Goal: Task Accomplishment & Management: Manage account settings

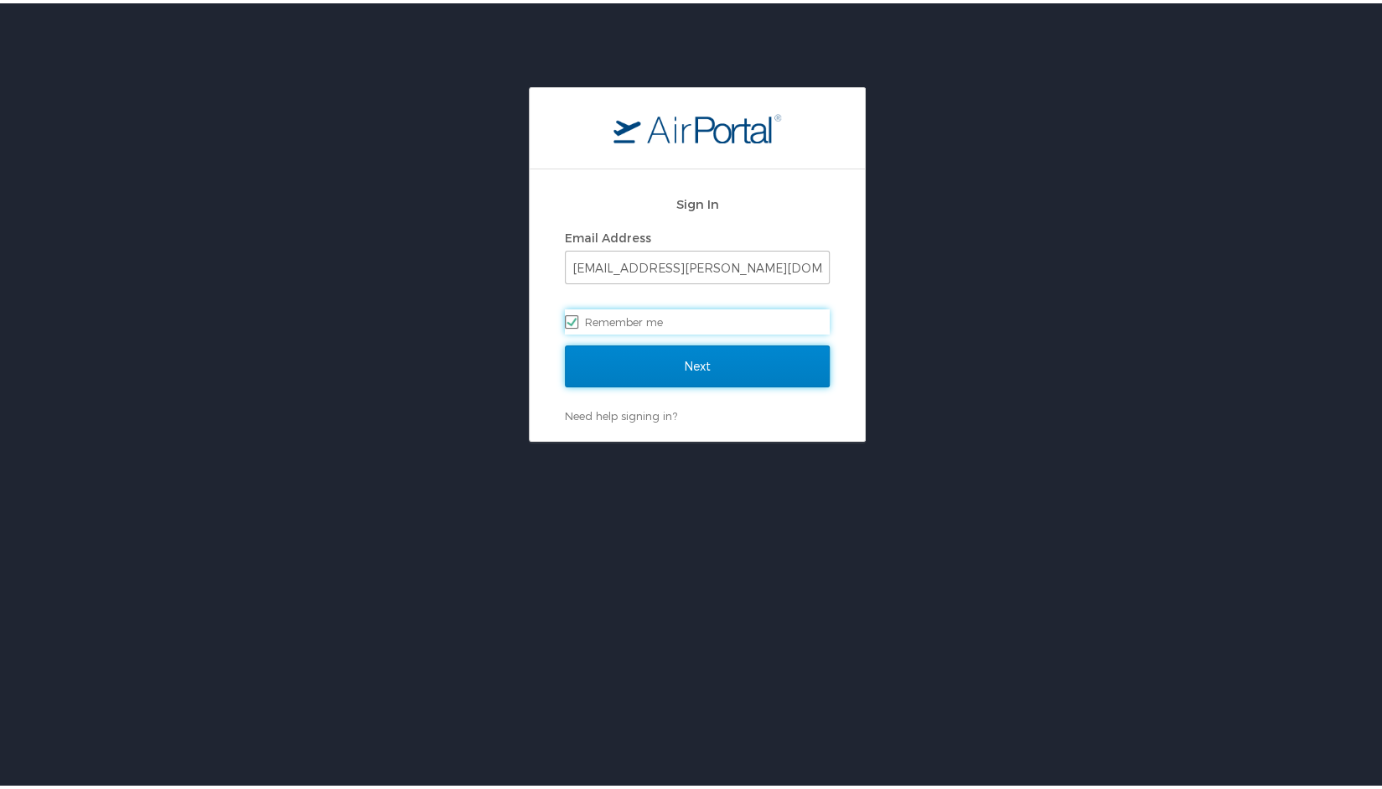
click at [646, 369] on input "Next" at bounding box center [697, 363] width 265 height 42
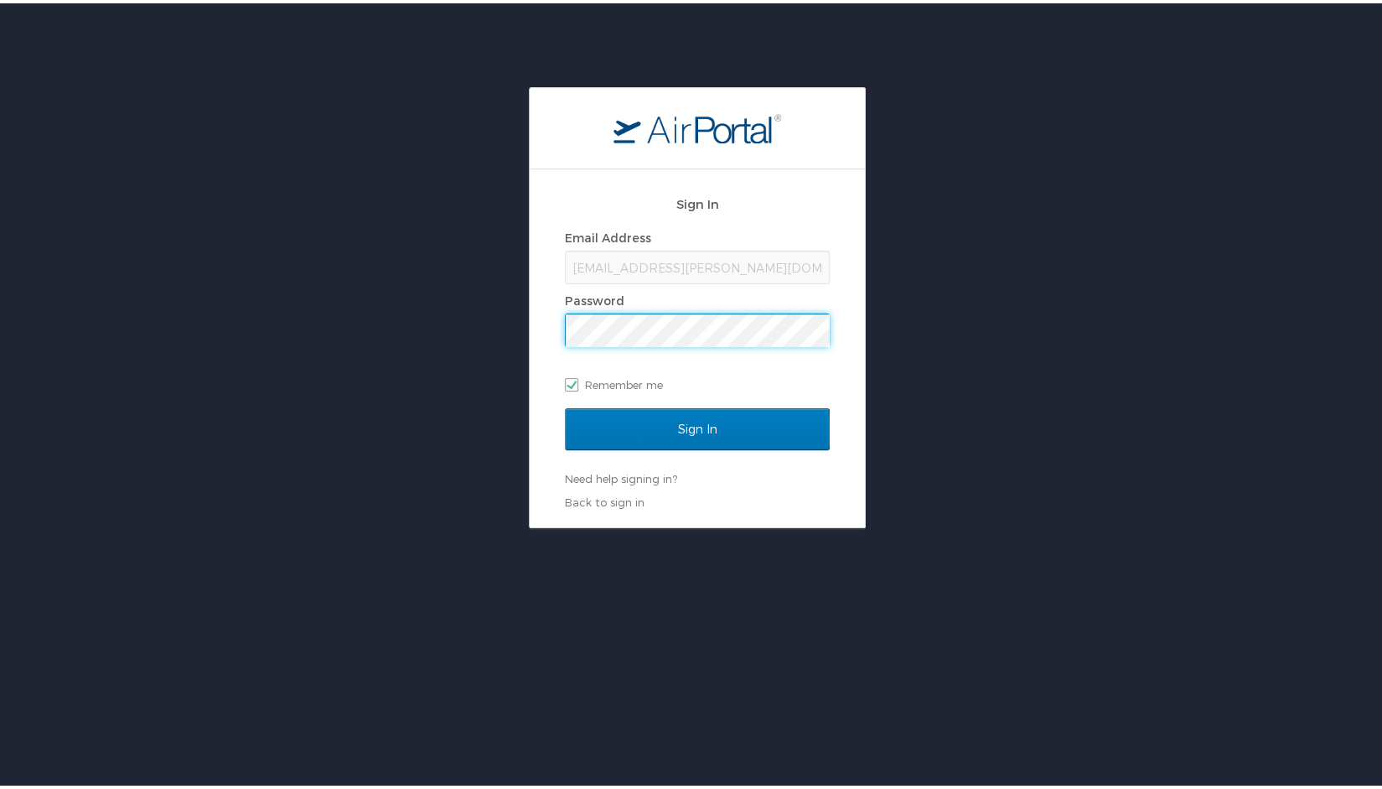
click at [565, 405] on input "Sign In" at bounding box center [697, 426] width 265 height 42
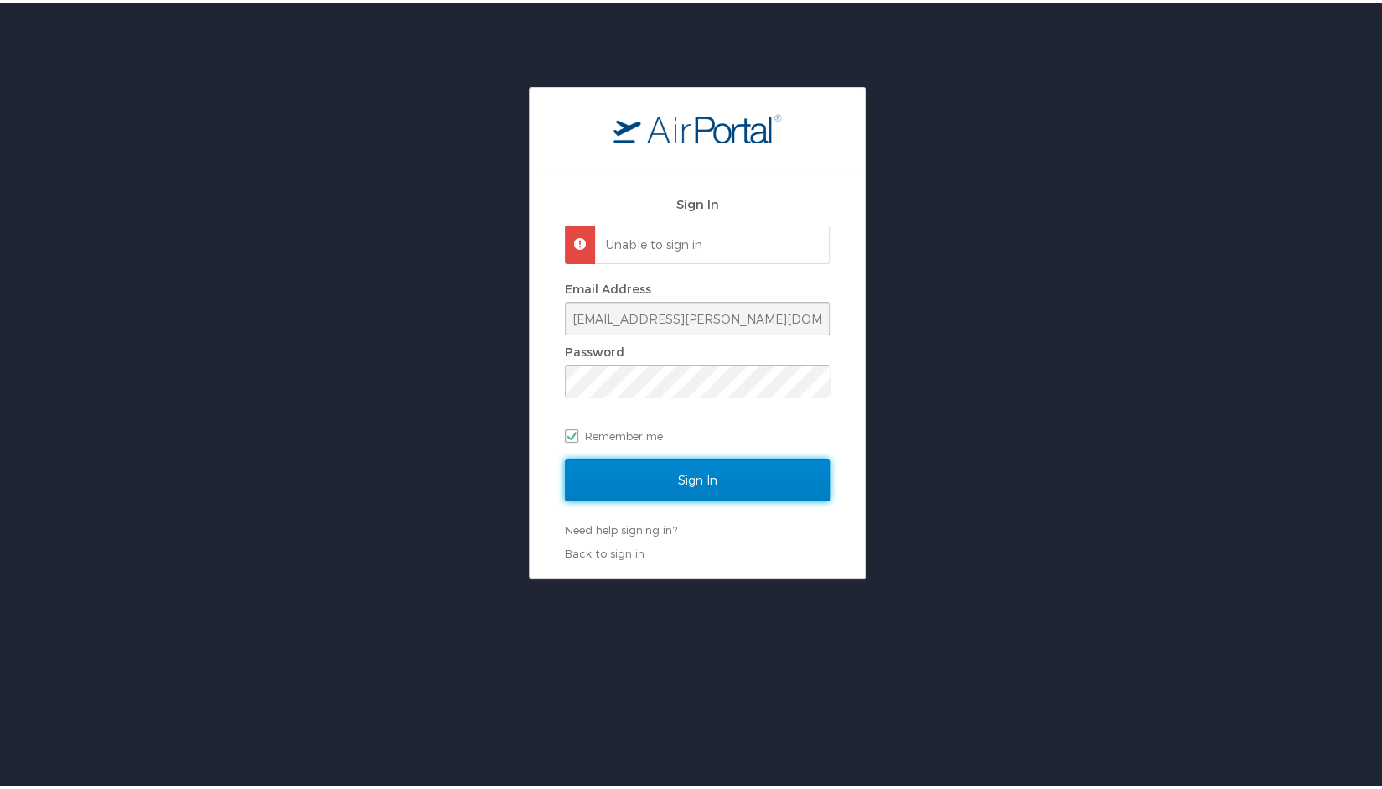
click at [676, 468] on input "Sign In" at bounding box center [697, 477] width 265 height 42
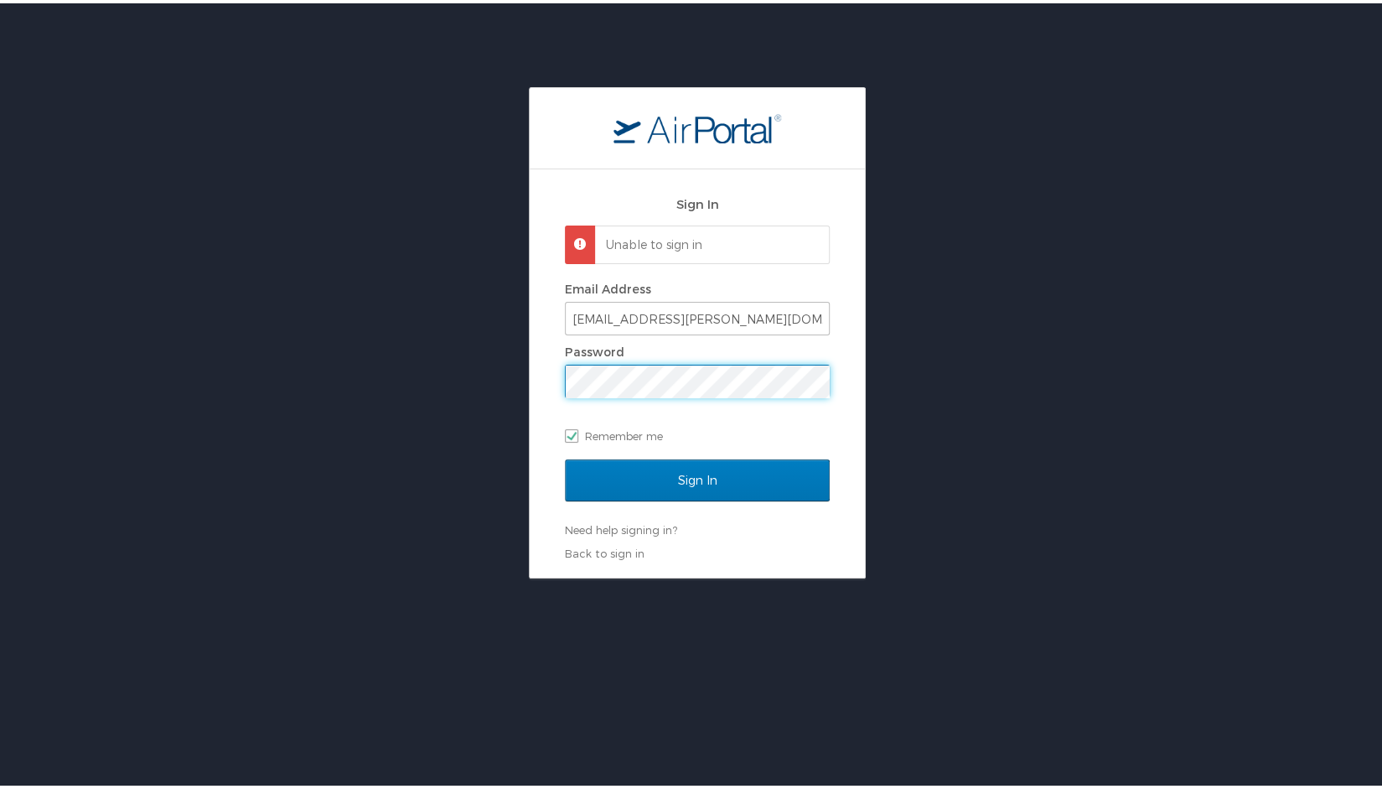
click at [565, 456] on input "Sign In" at bounding box center [697, 477] width 265 height 42
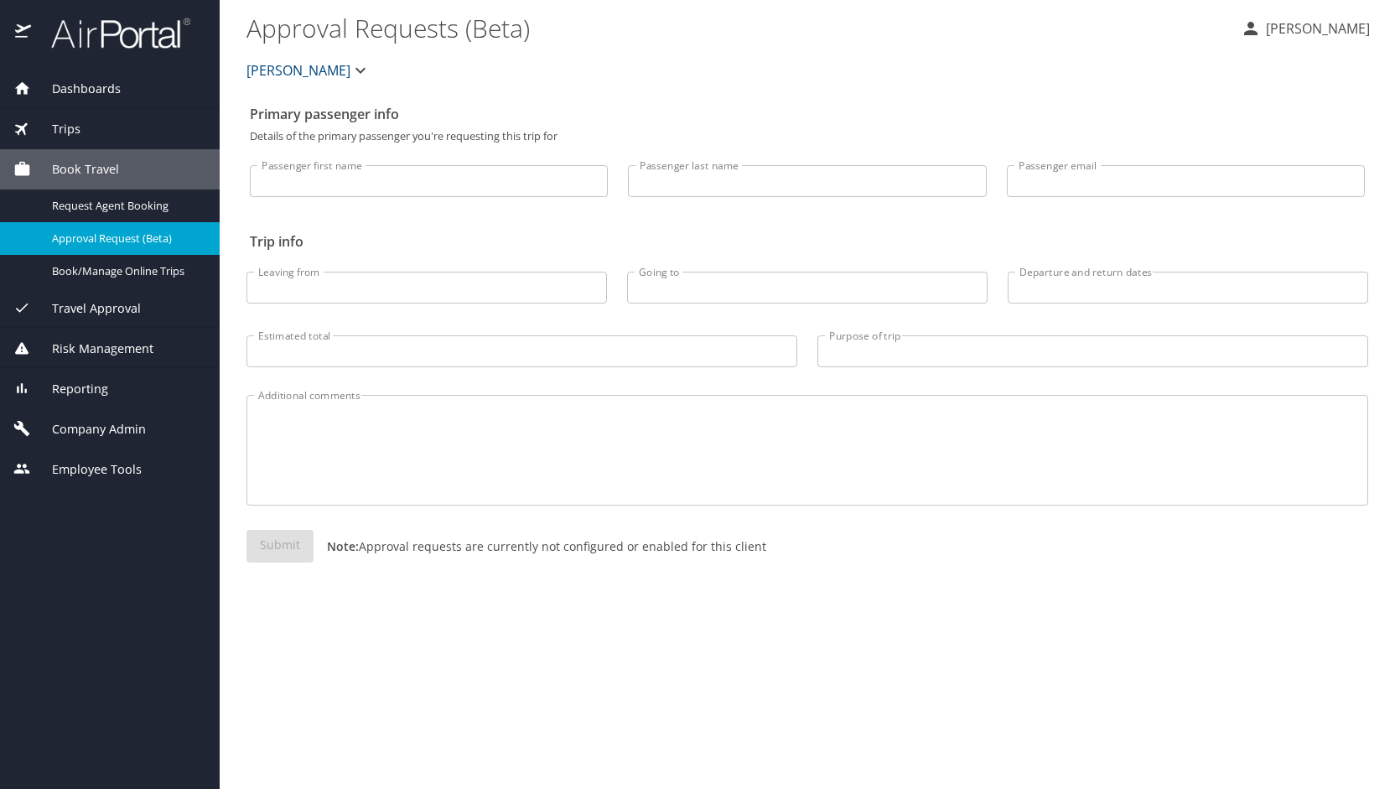
click at [89, 417] on div "Company Admin" at bounding box center [110, 428] width 220 height 40
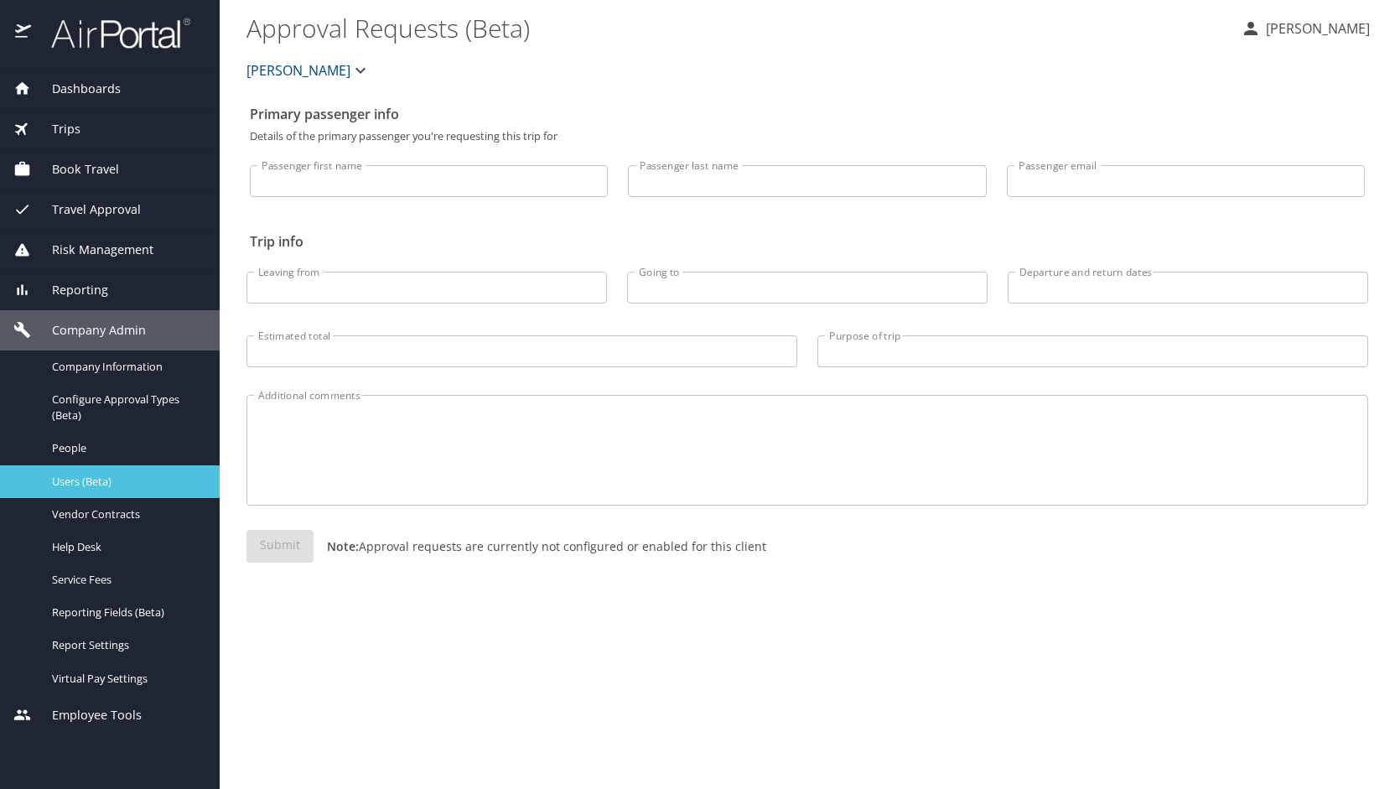
click at [119, 474] on span "Users (Beta)" at bounding box center [126, 482] width 148 height 16
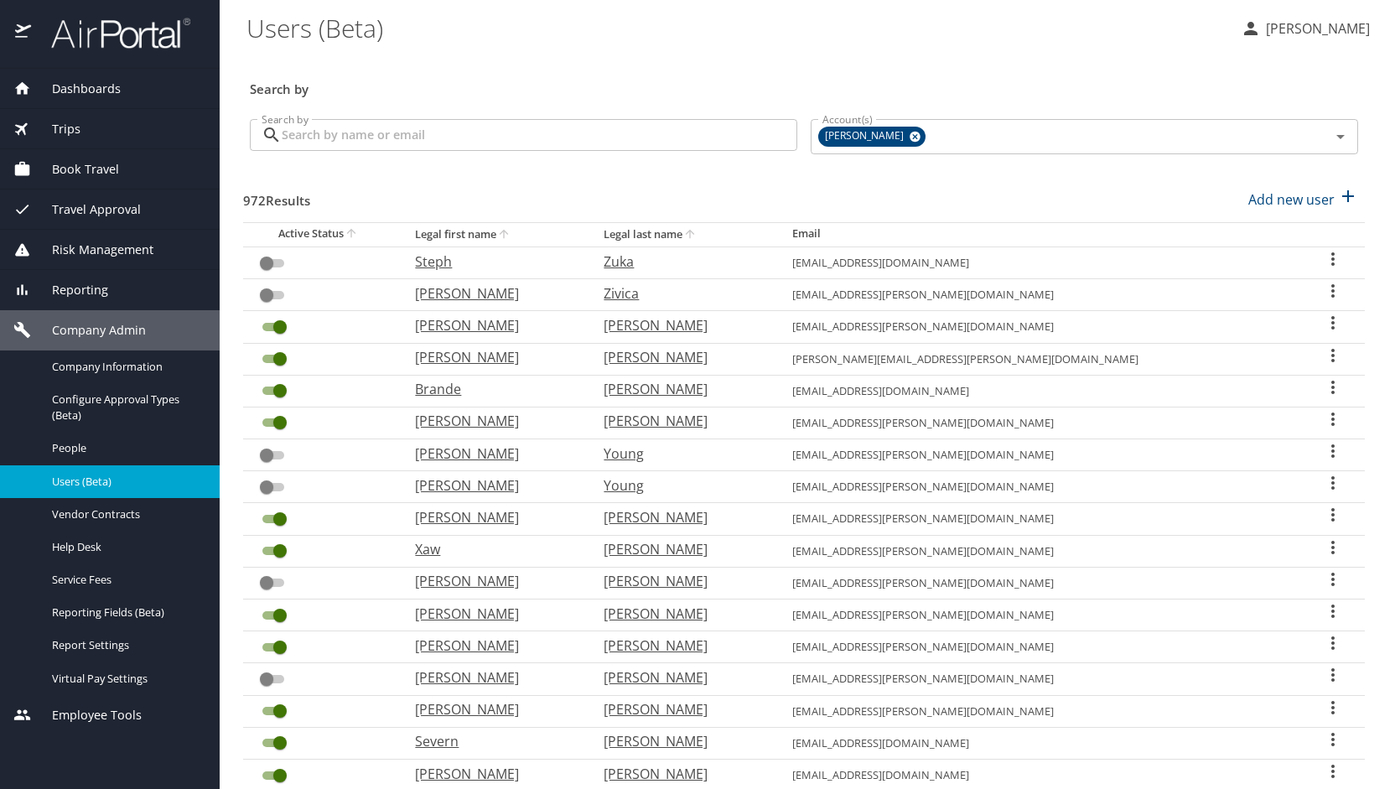
click at [466, 128] on input "Search by" at bounding box center [539, 135] width 515 height 32
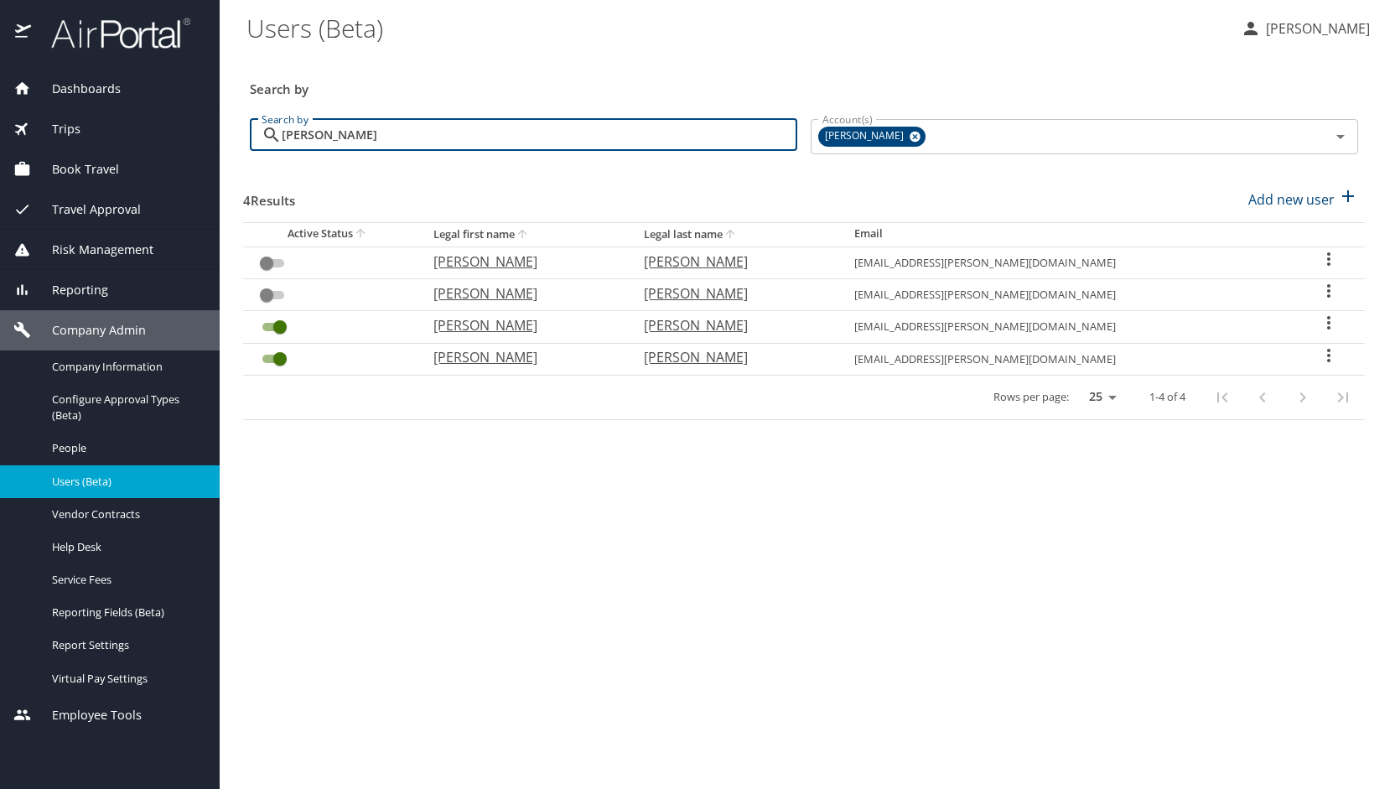
type input "smith"
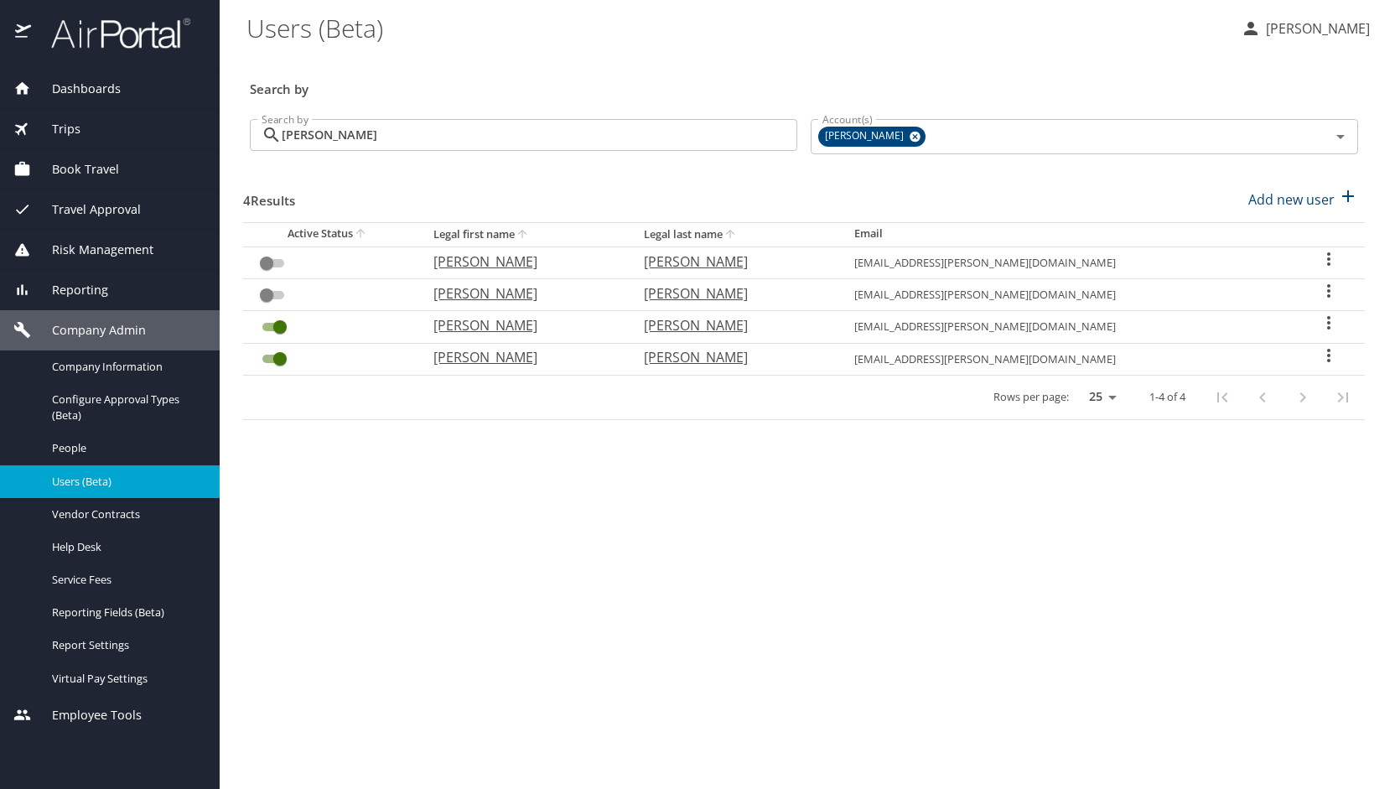
click at [510, 292] on p "Paul" at bounding box center [521, 293] width 177 height 20
select select "US"
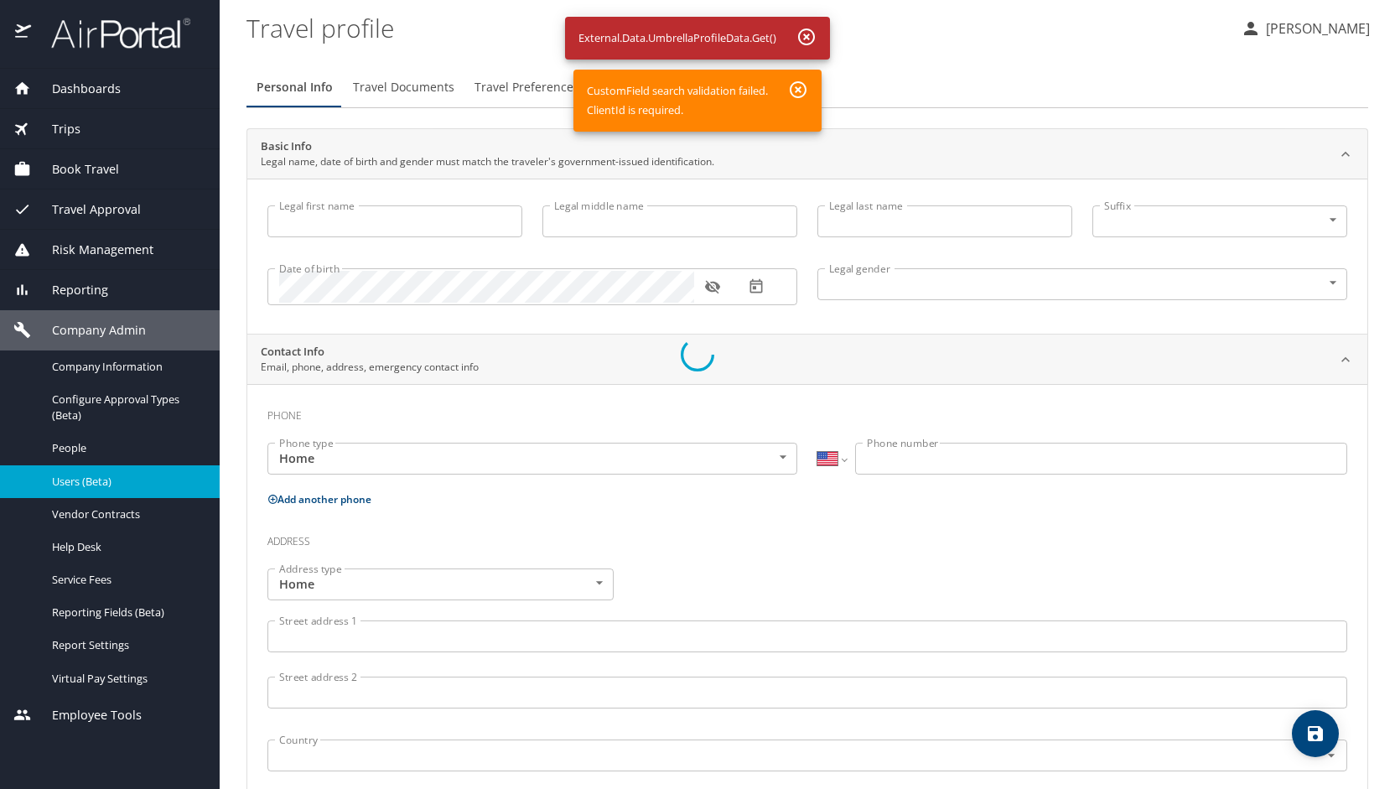
click at [799, 88] on div at bounding box center [697, 354] width 1395 height 867
click at [819, 30] on div at bounding box center [697, 354] width 1395 height 867
click at [103, 479] on div at bounding box center [697, 354] width 1395 height 867
click at [91, 455] on div at bounding box center [697, 354] width 1395 height 867
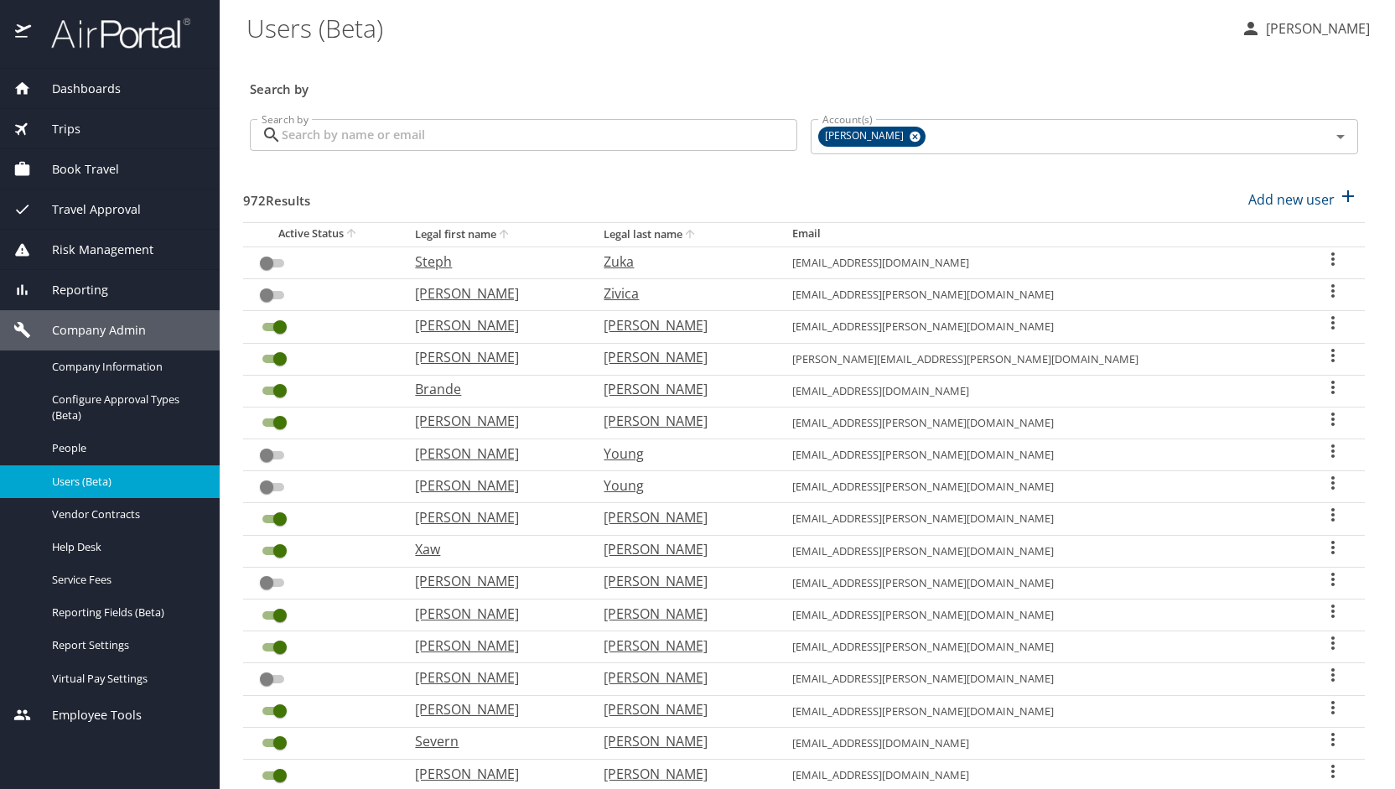
click at [302, 130] on input "Search by" at bounding box center [539, 135] width 515 height 32
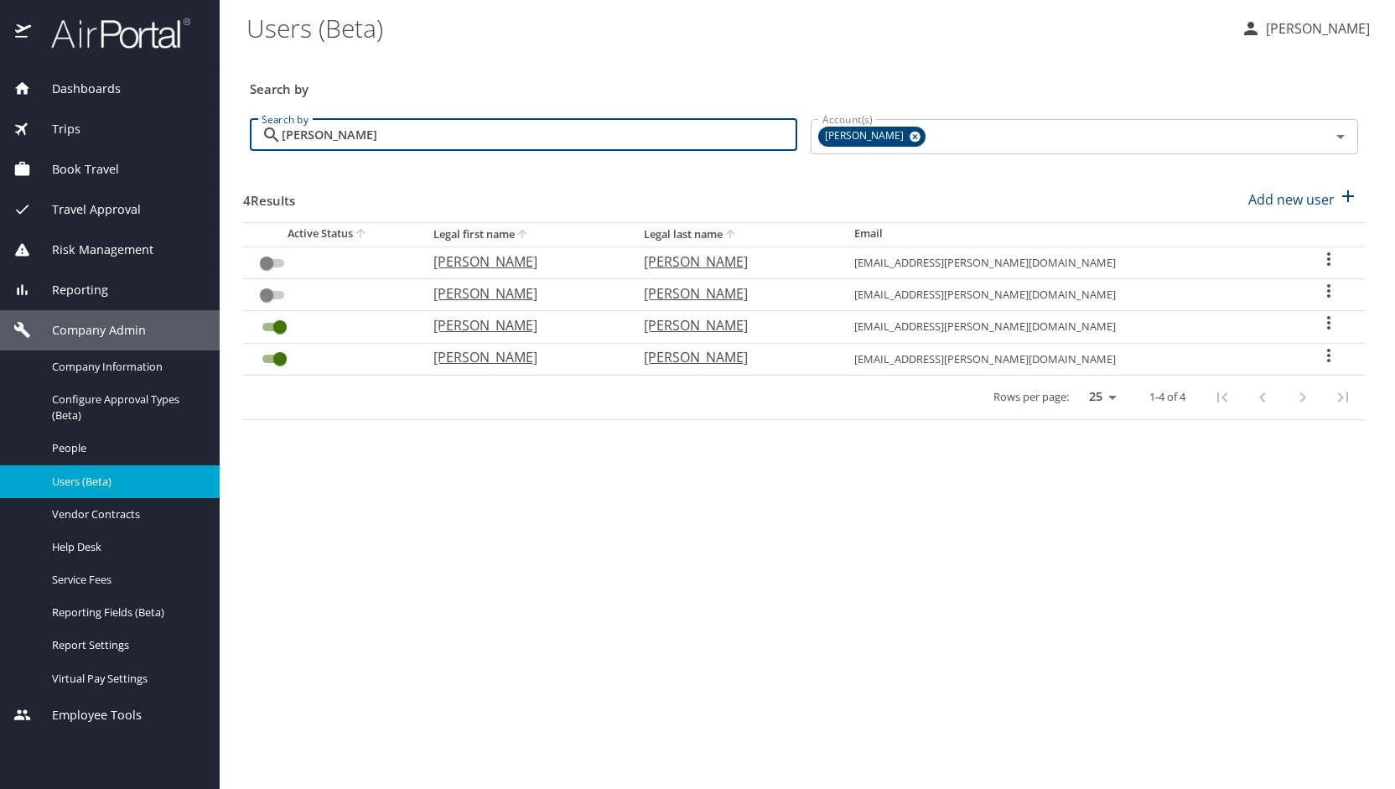
type input "smith"
click at [511, 353] on p "Paul" at bounding box center [521, 357] width 177 height 20
select select "US"
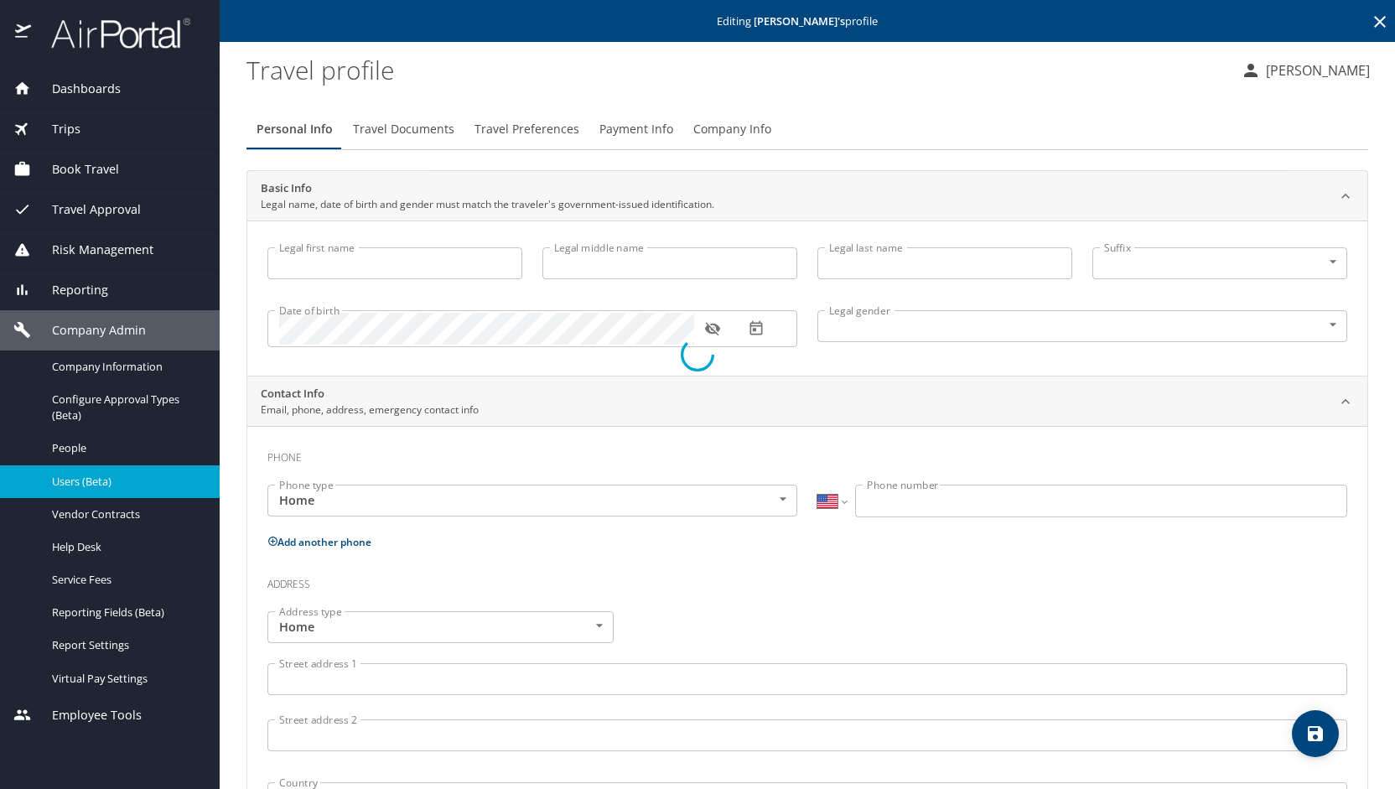
type input "Paul"
type input "Gerard"
type input "Smith"
type input "Male"
type input "Patricia"
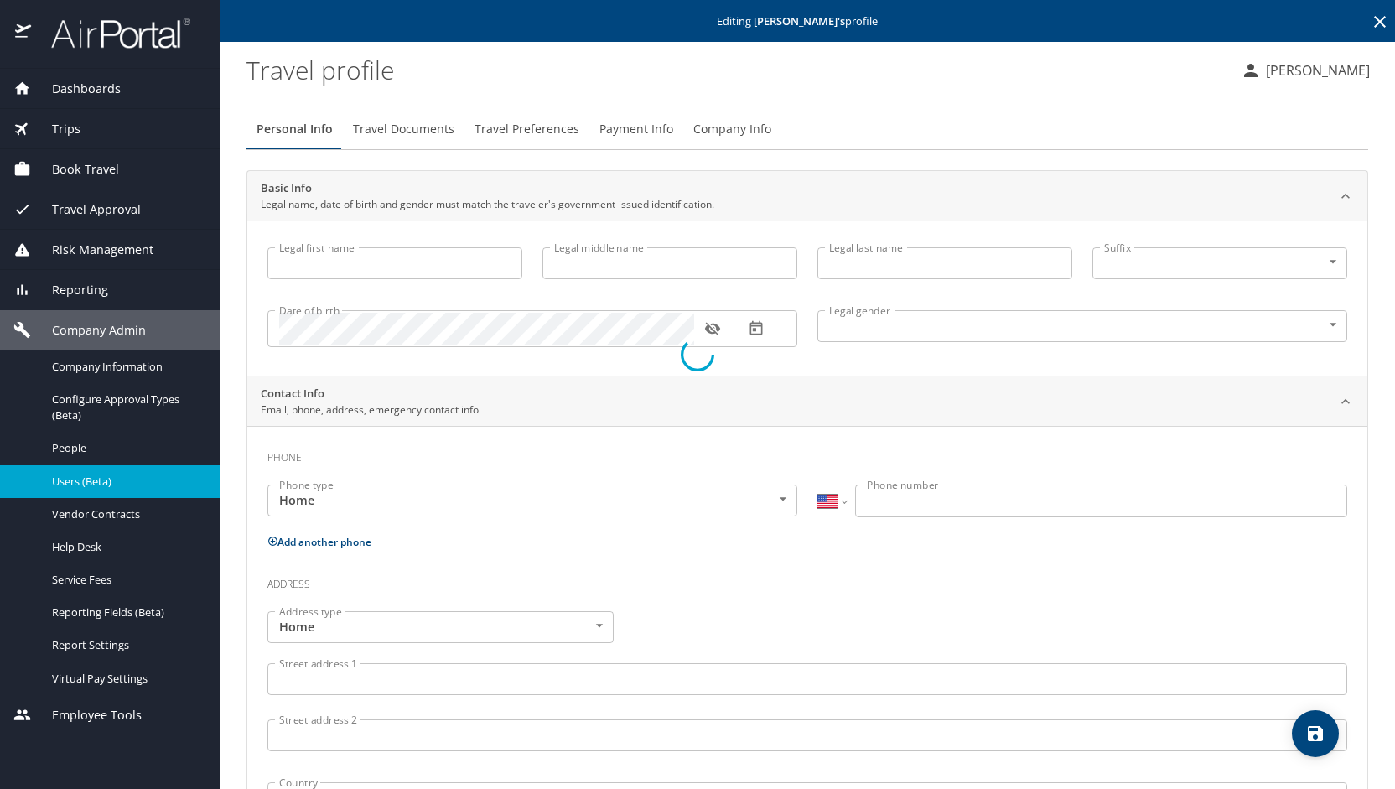
type input "Smith"
select select "PE"
type input "(072) 627758"
select select "US"
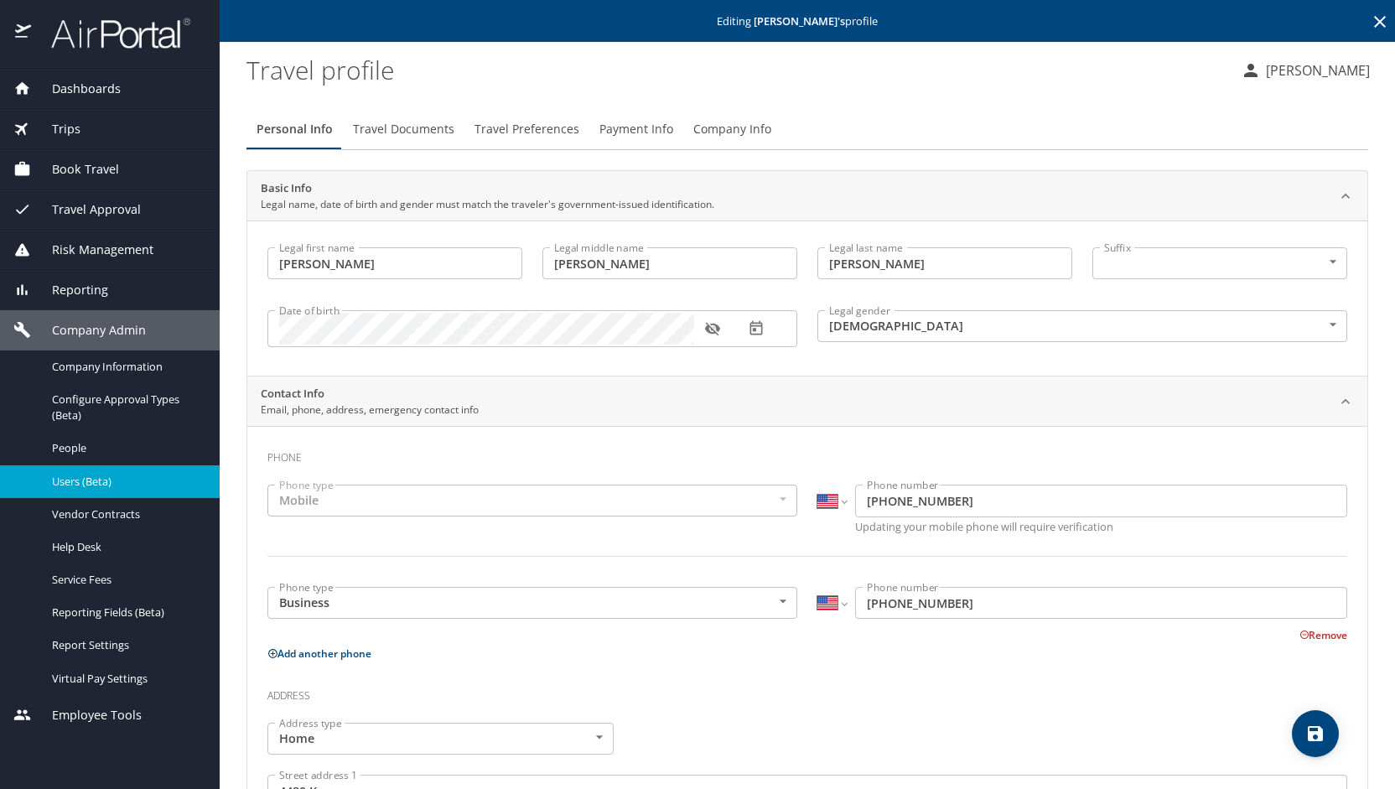
click at [627, 132] on span "Payment Info" at bounding box center [636, 129] width 74 height 21
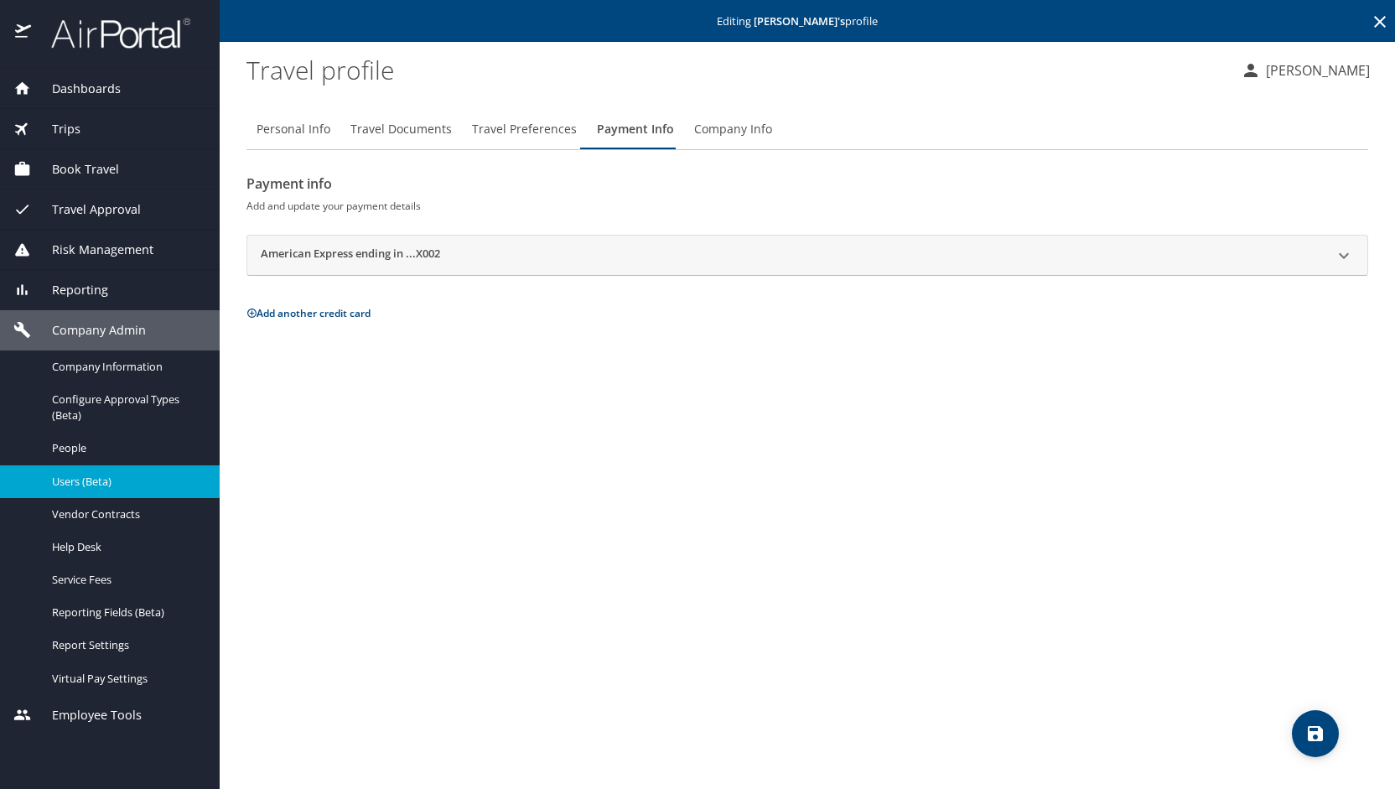
click at [344, 313] on button "Add another credit card" at bounding box center [308, 313] width 124 height 14
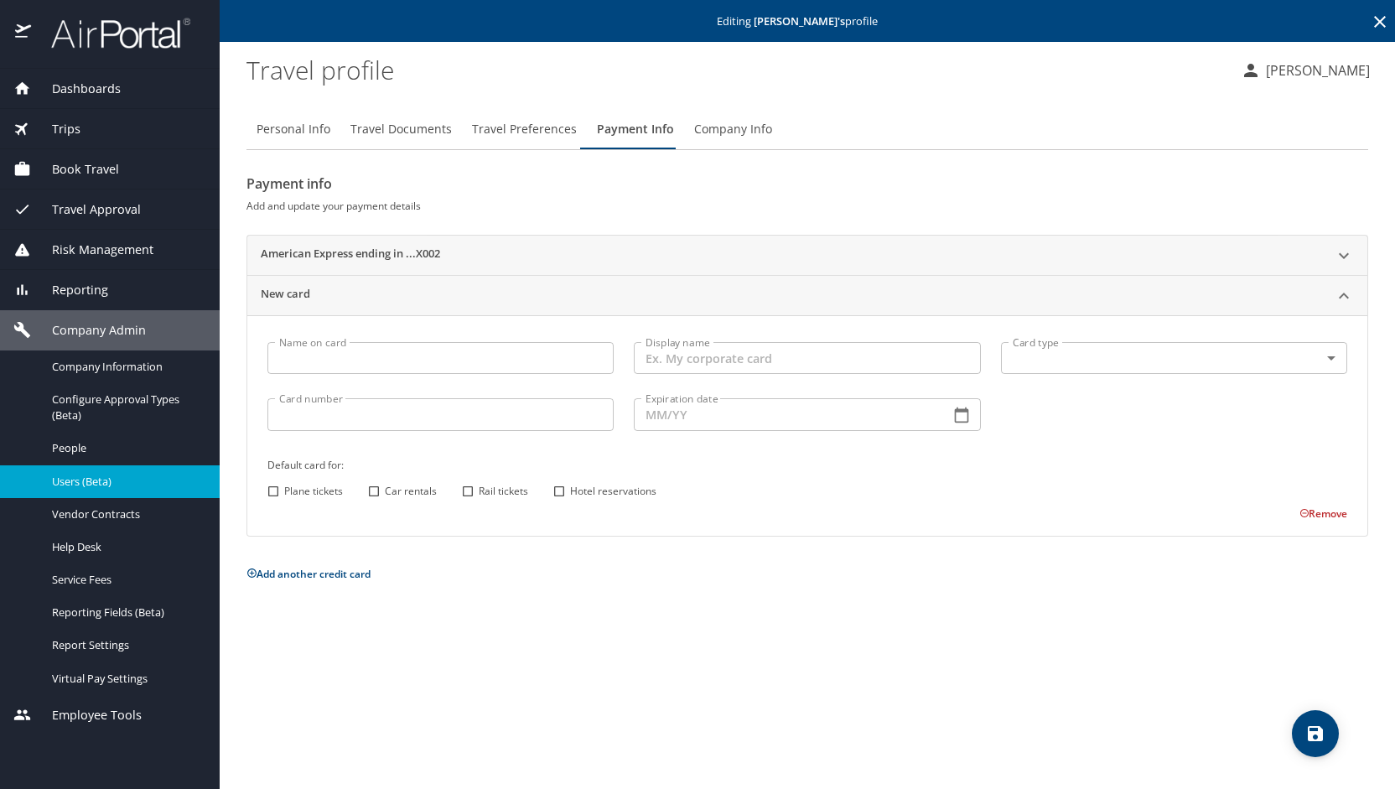
click at [349, 365] on input "Name on card" at bounding box center [440, 358] width 346 height 32
type input "Paul G Smith"
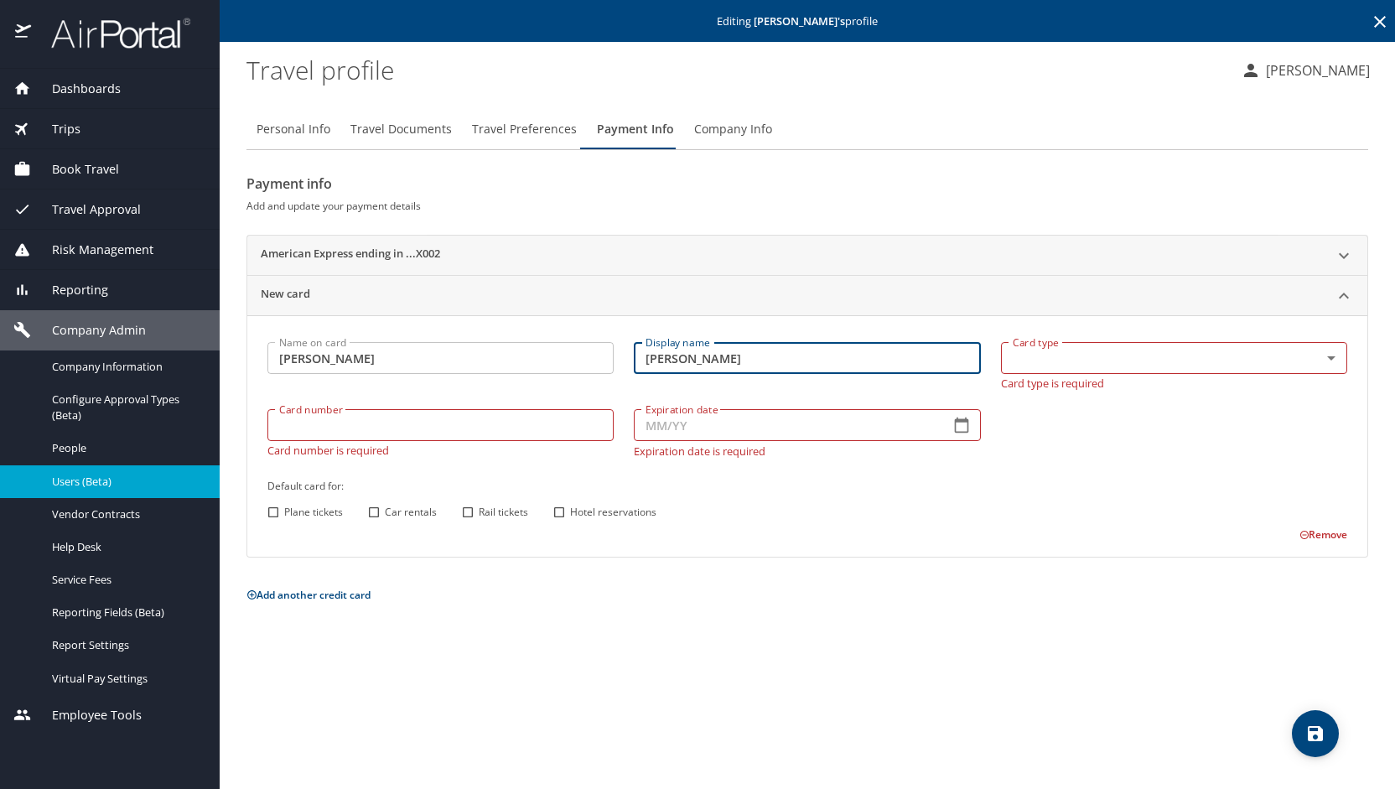
type input "Paul G Smith"
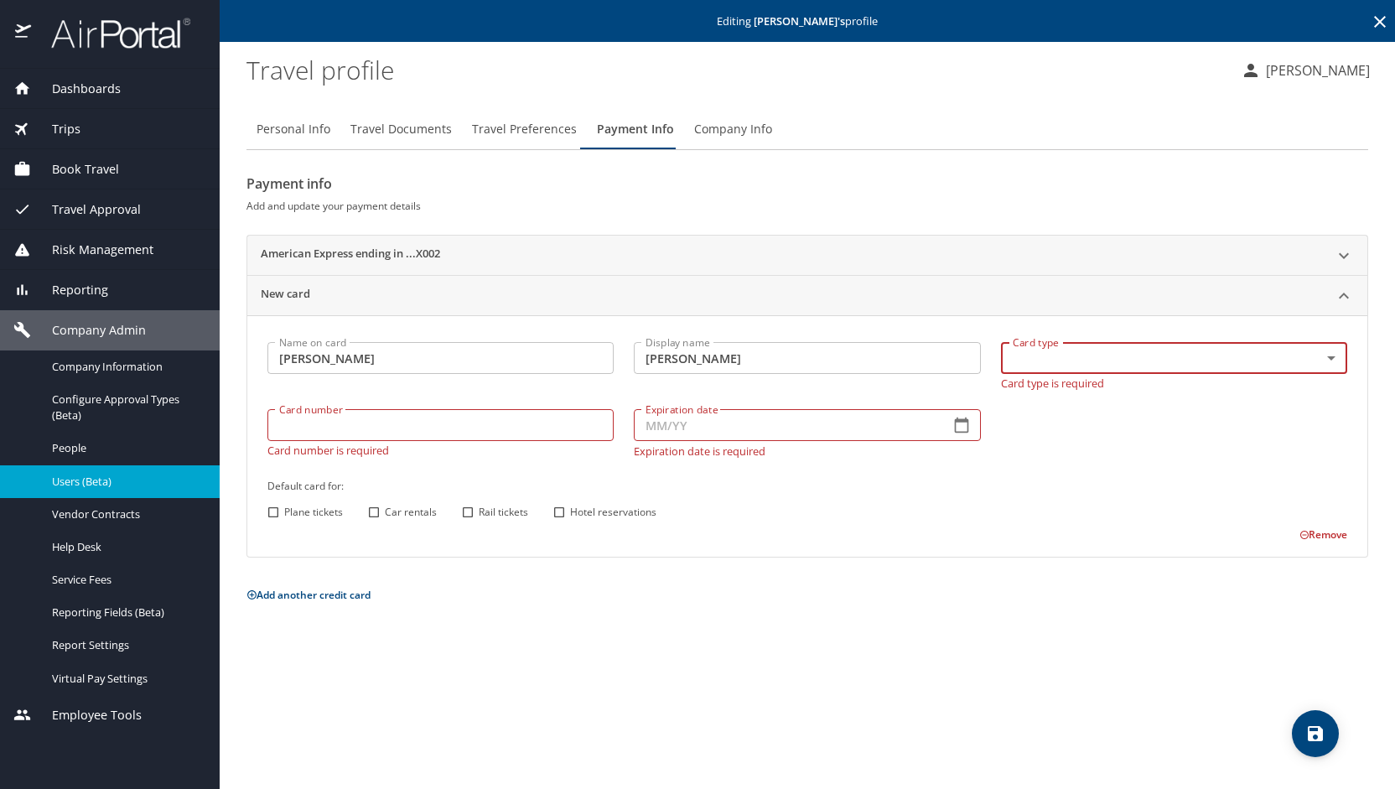
click at [1328, 353] on body "Dashboards AirPortal 360™ Manager My Travel Dashboard Trips Airtinerary® Lookup…" at bounding box center [697, 394] width 1395 height 789
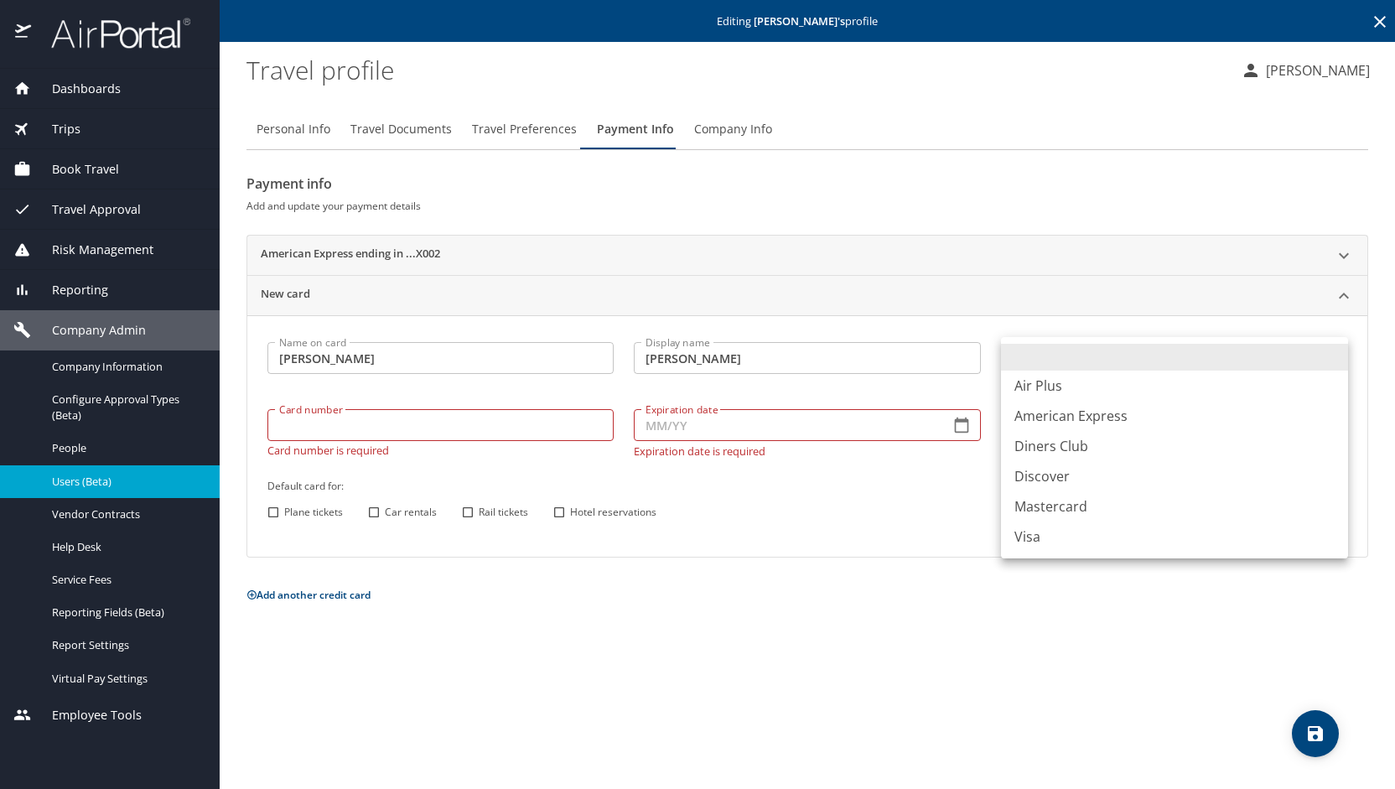
click at [1165, 411] on li "American Express" at bounding box center [1174, 416] width 347 height 30
type input "AX"
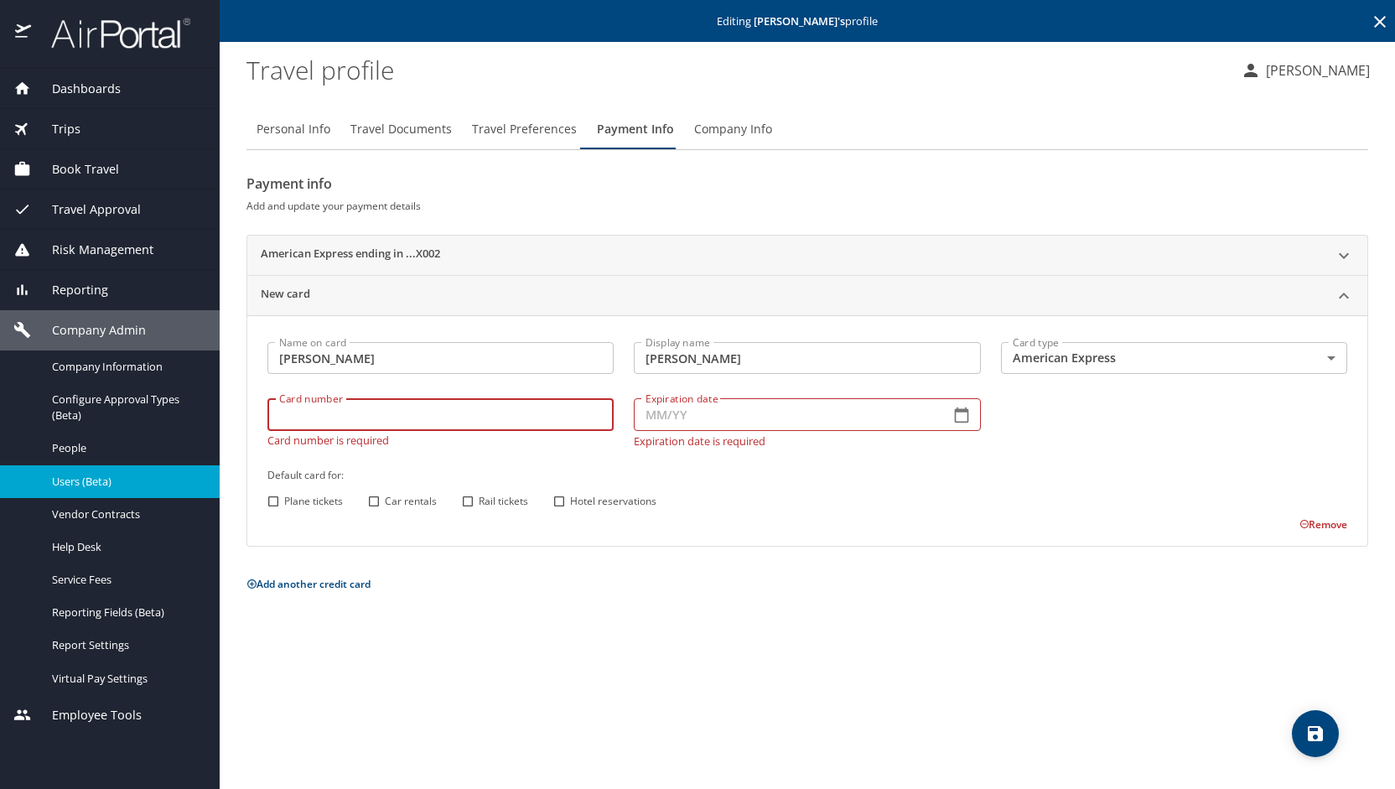
click at [540, 419] on input "Card number" at bounding box center [440, 414] width 346 height 32
type input "378336686964000"
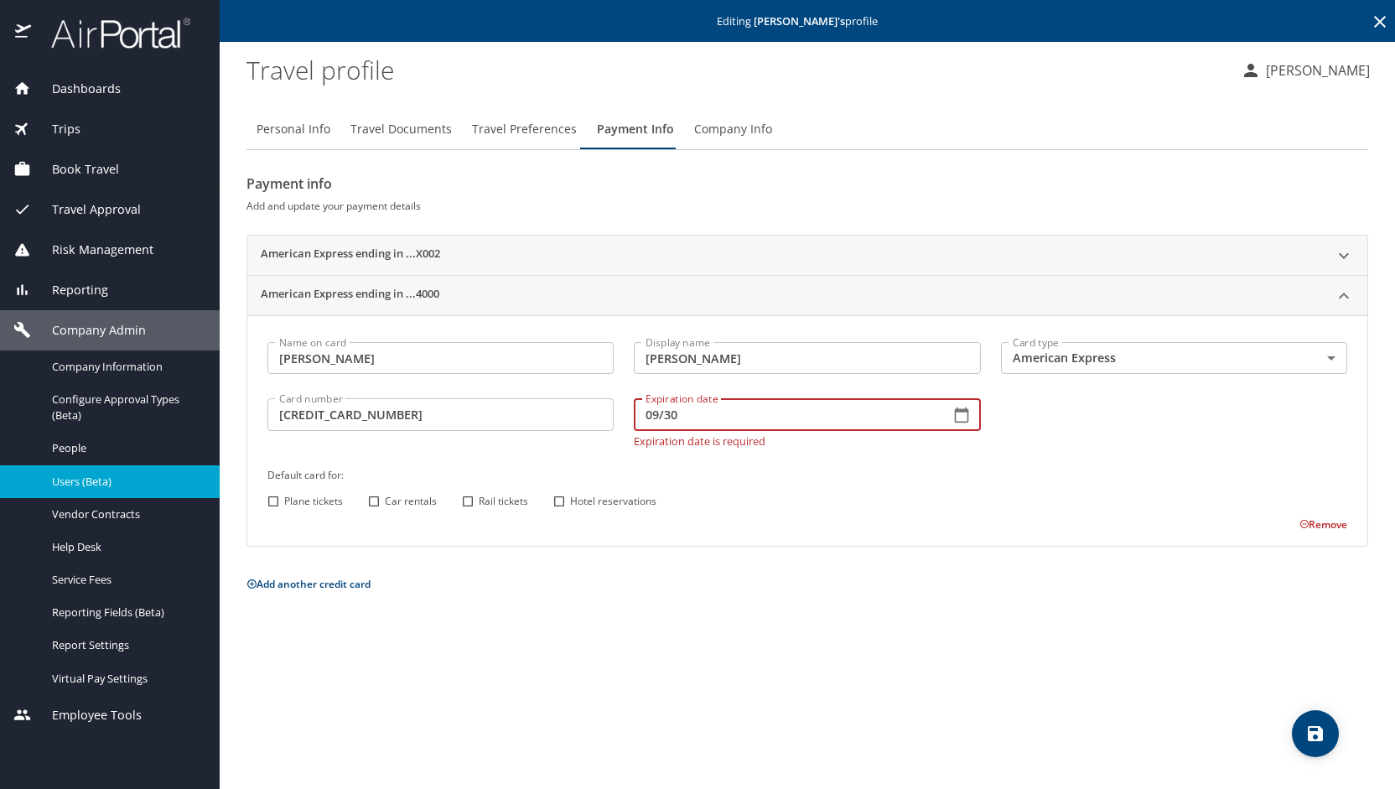
type input "09/30"
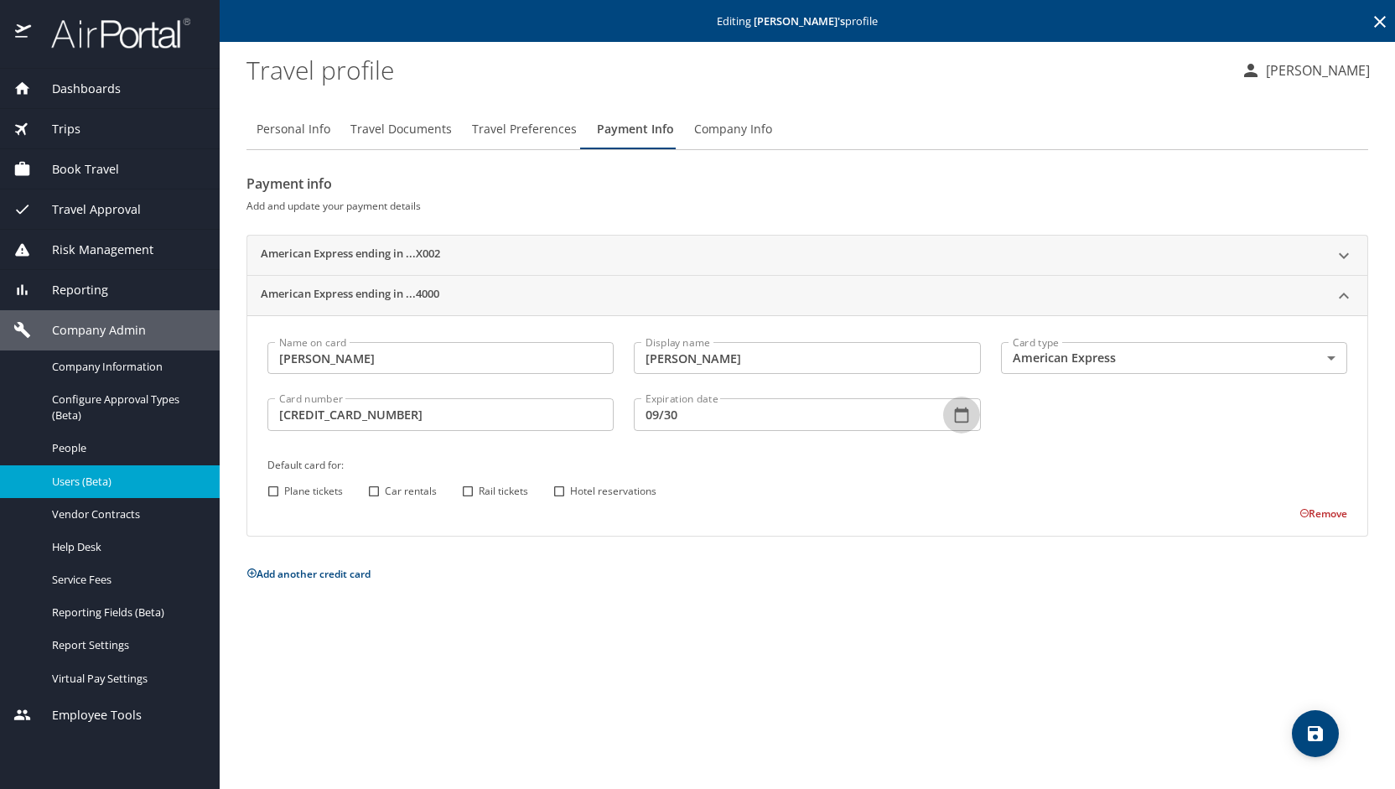
click at [377, 487] on input "Car rentals" at bounding box center [374, 491] width 22 height 22
checkbox input "true"
click at [558, 489] on input "Hotel reservations" at bounding box center [559, 491] width 22 height 22
checkbox input "true"
click at [1319, 740] on icon "save" at bounding box center [1315, 733] width 15 height 15
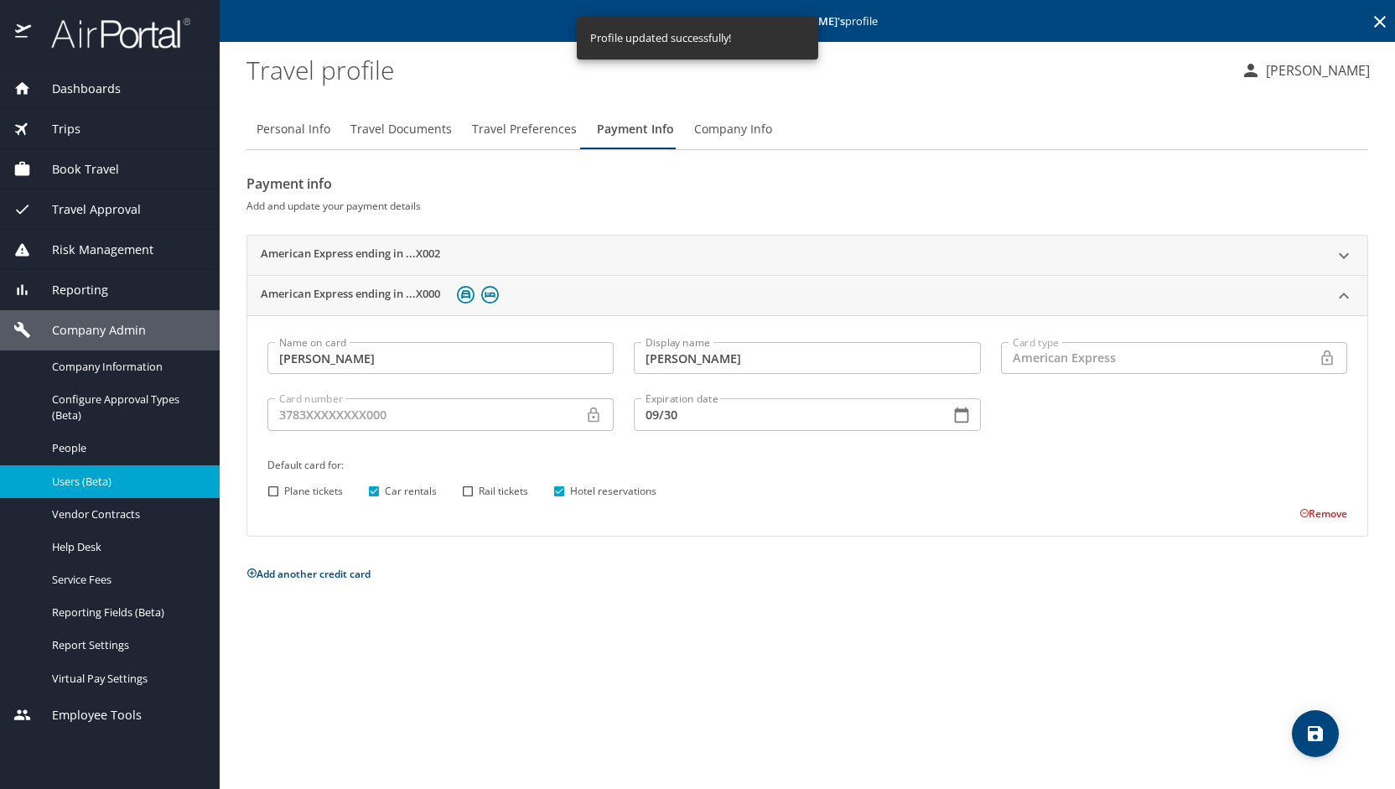
click at [1339, 261] on icon at bounding box center [1343, 256] width 20 height 20
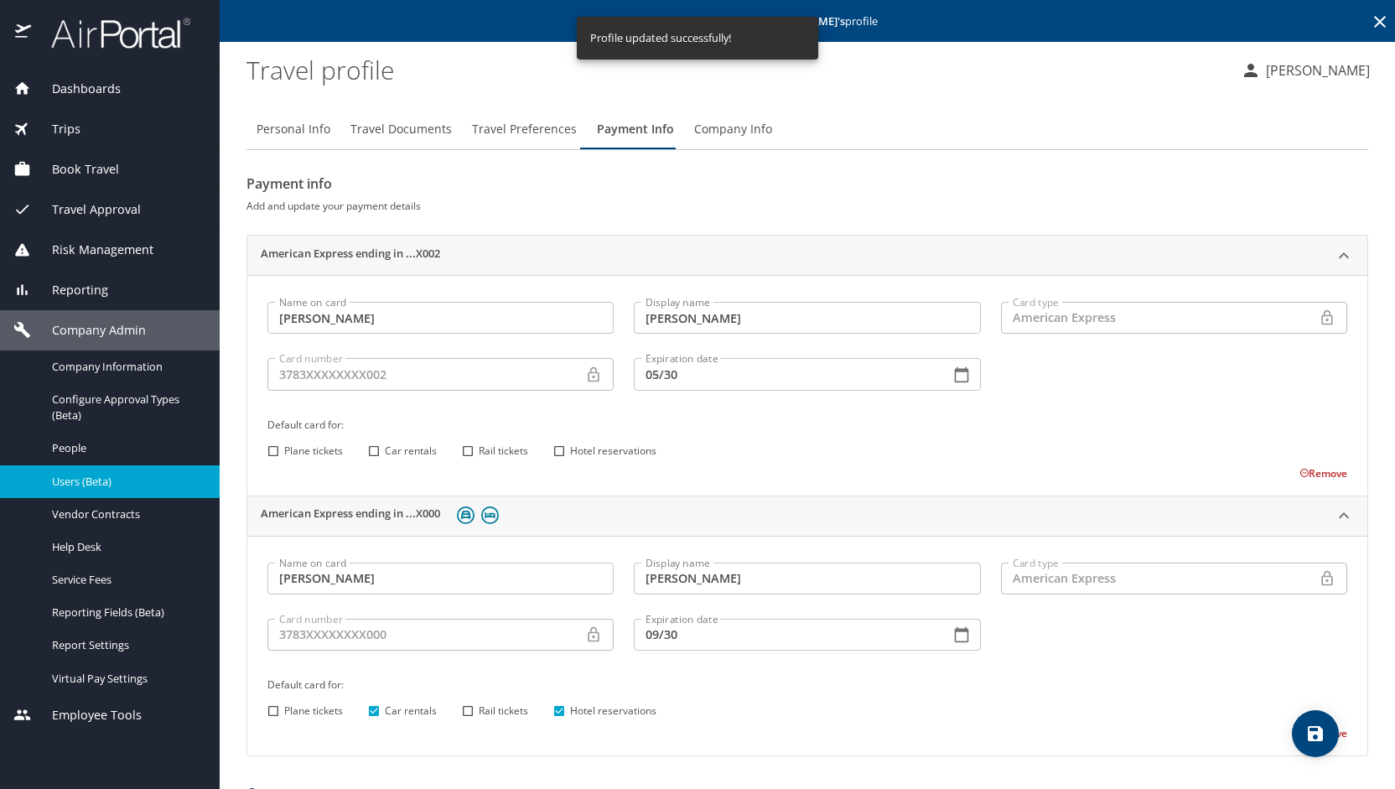
click at [1305, 470] on button "Remove" at bounding box center [1323, 473] width 48 height 14
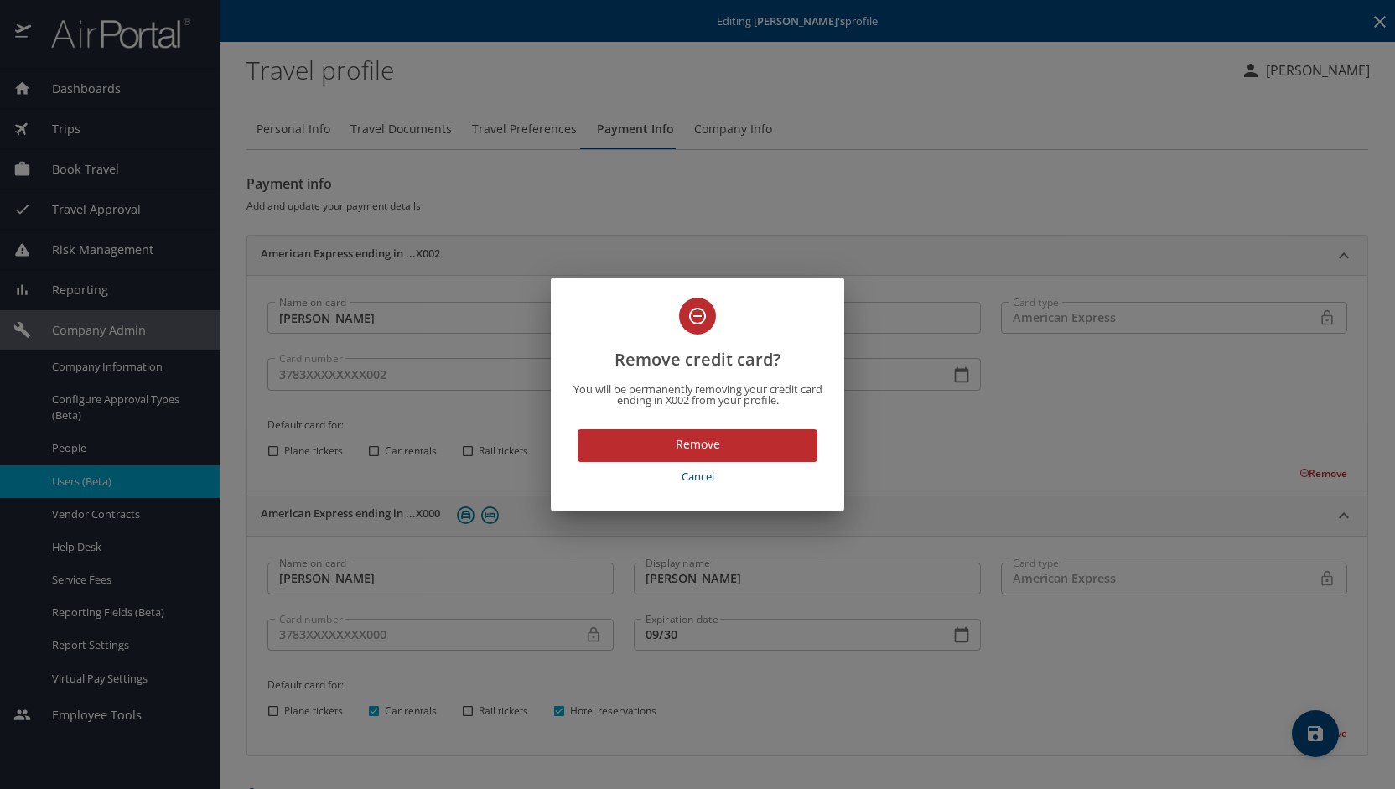
click at [777, 436] on span "Remove" at bounding box center [697, 444] width 213 height 21
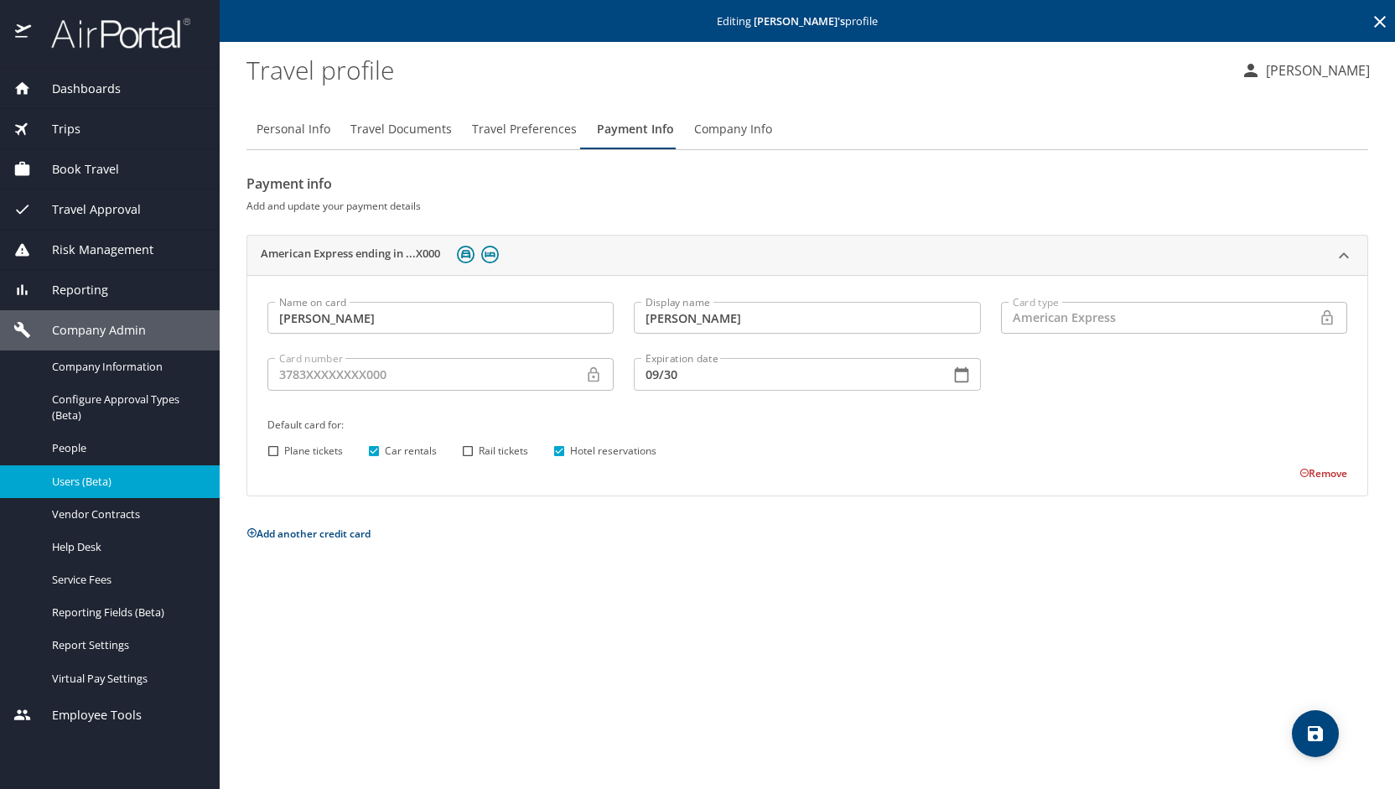
click at [901, 541] on p "Add another credit card" at bounding box center [806, 533] width 1121 height 21
click at [852, 680] on div "Personal Info Travel Documents Travel Preferences Payment Info Company Info Pay…" at bounding box center [806, 442] width 1121 height 693
click at [1319, 737] on icon "save" at bounding box center [1315, 733] width 15 height 15
click at [285, 128] on span "Personal Info" at bounding box center [293, 129] width 74 height 21
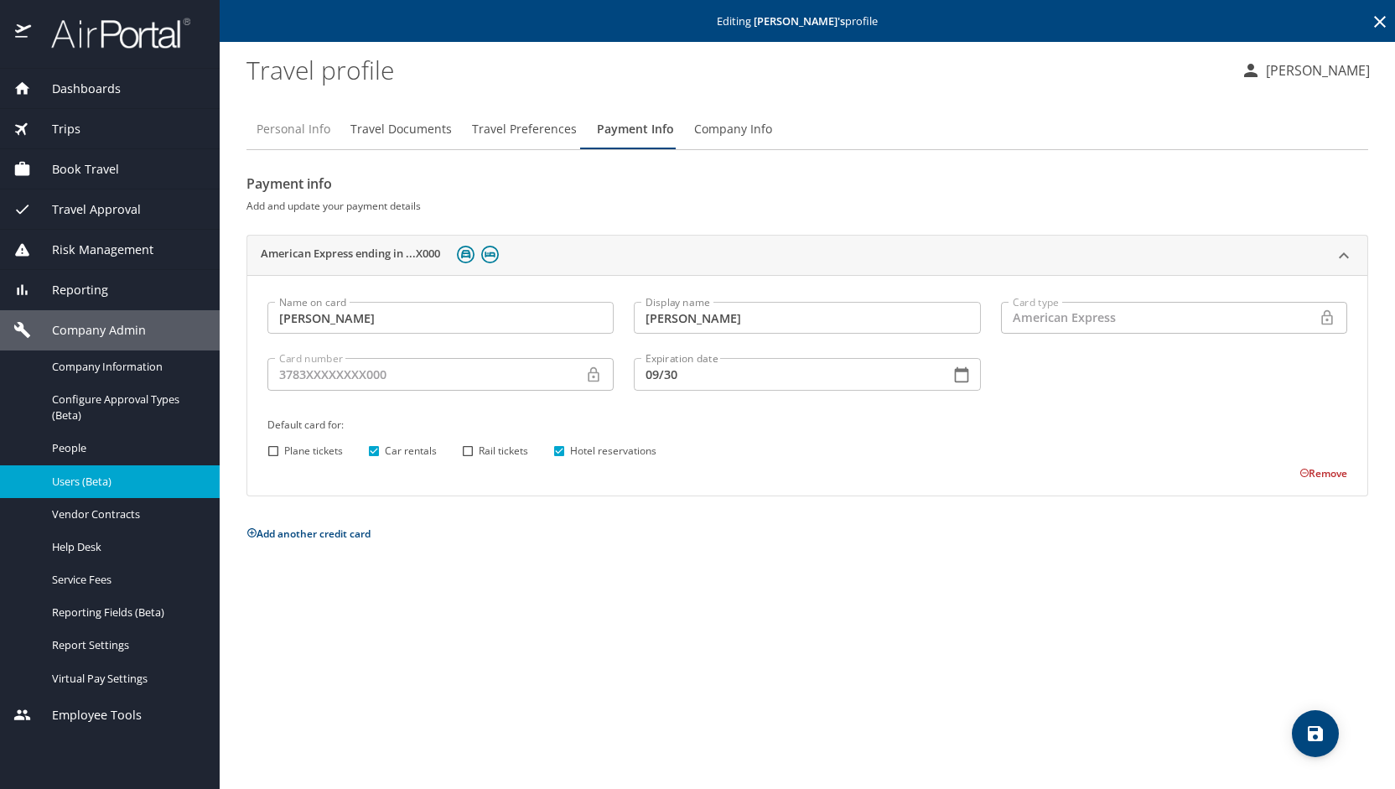
select select "US"
select select "PE"
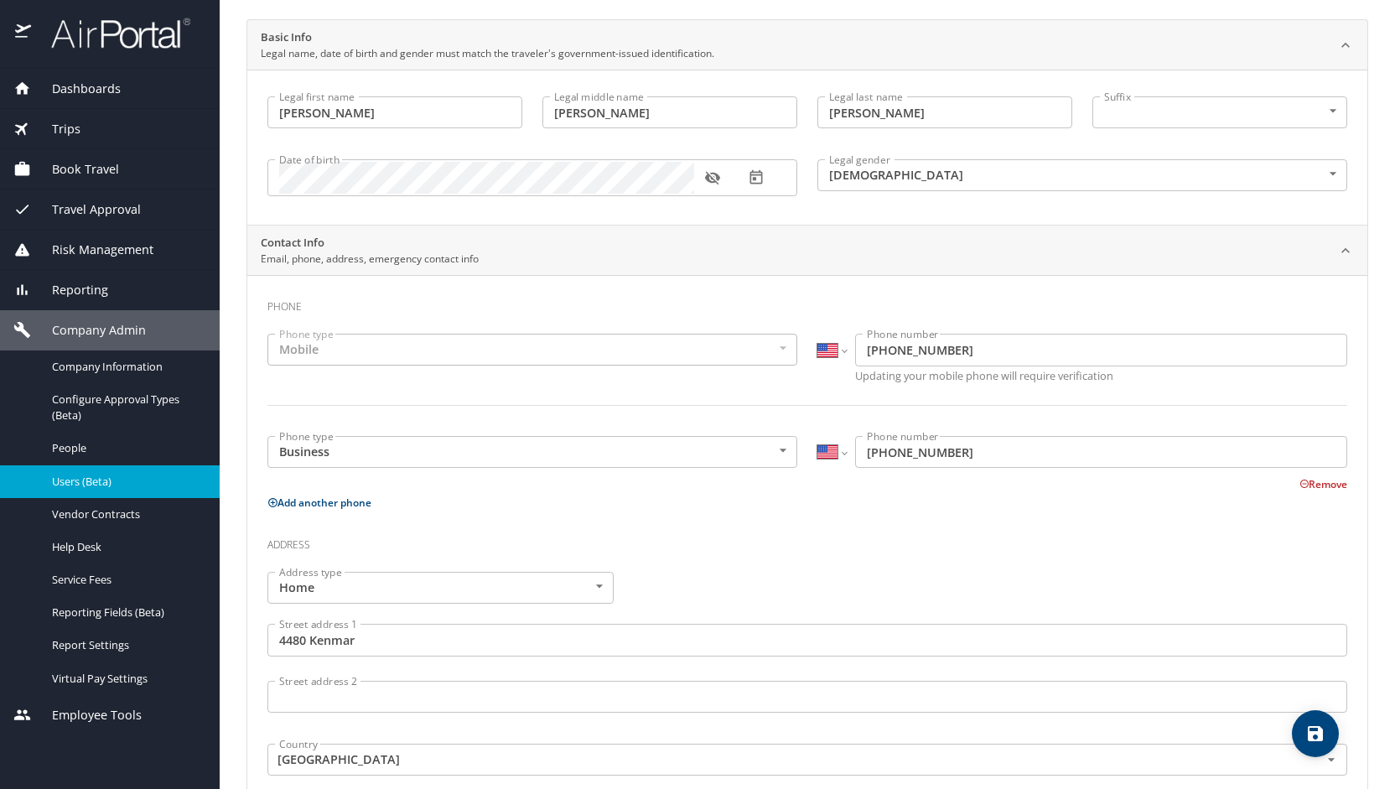
scroll to position [162, 0]
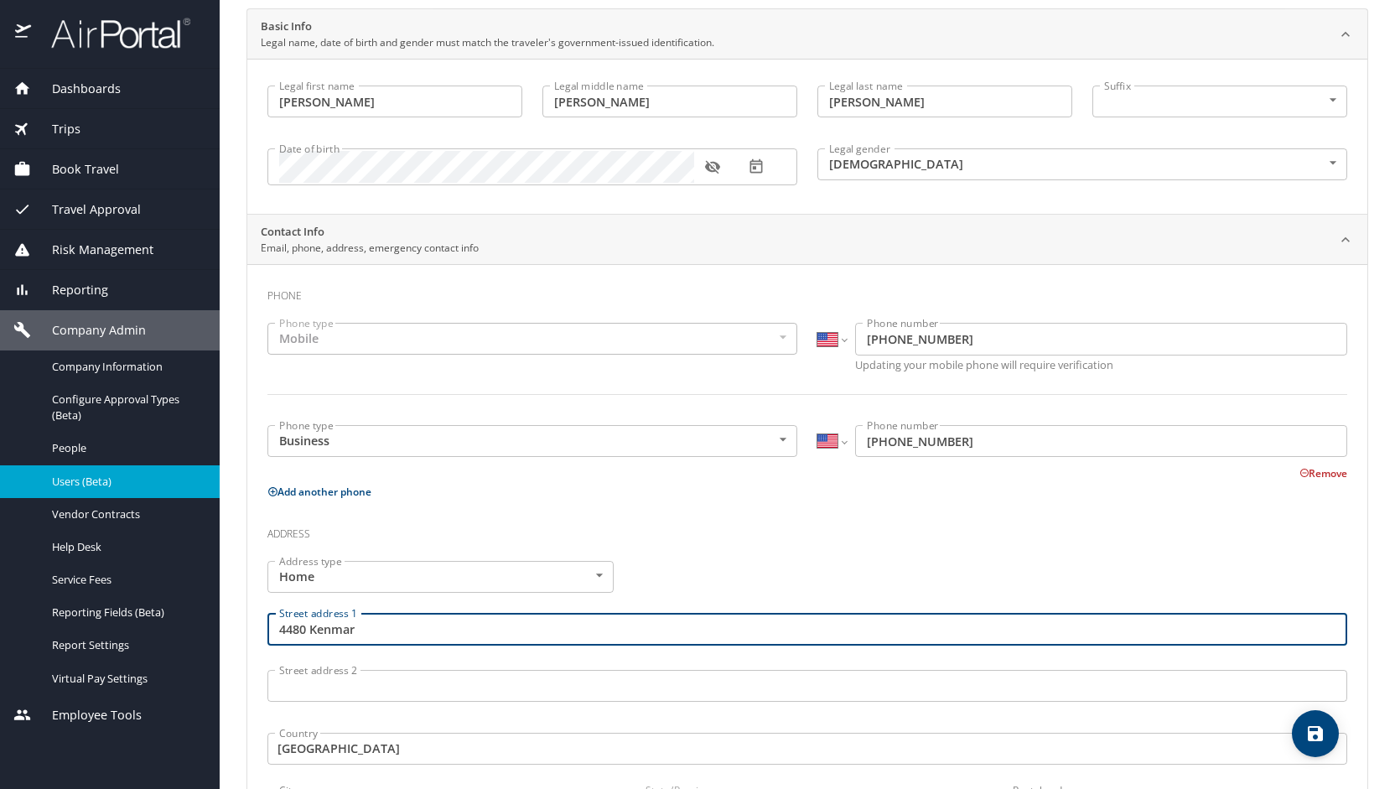
drag, startPoint x: 364, startPoint y: 632, endPoint x: 273, endPoint y: 620, distance: 91.3
click at [273, 620] on input "4480 Kenmar" at bounding box center [807, 629] width 1080 height 32
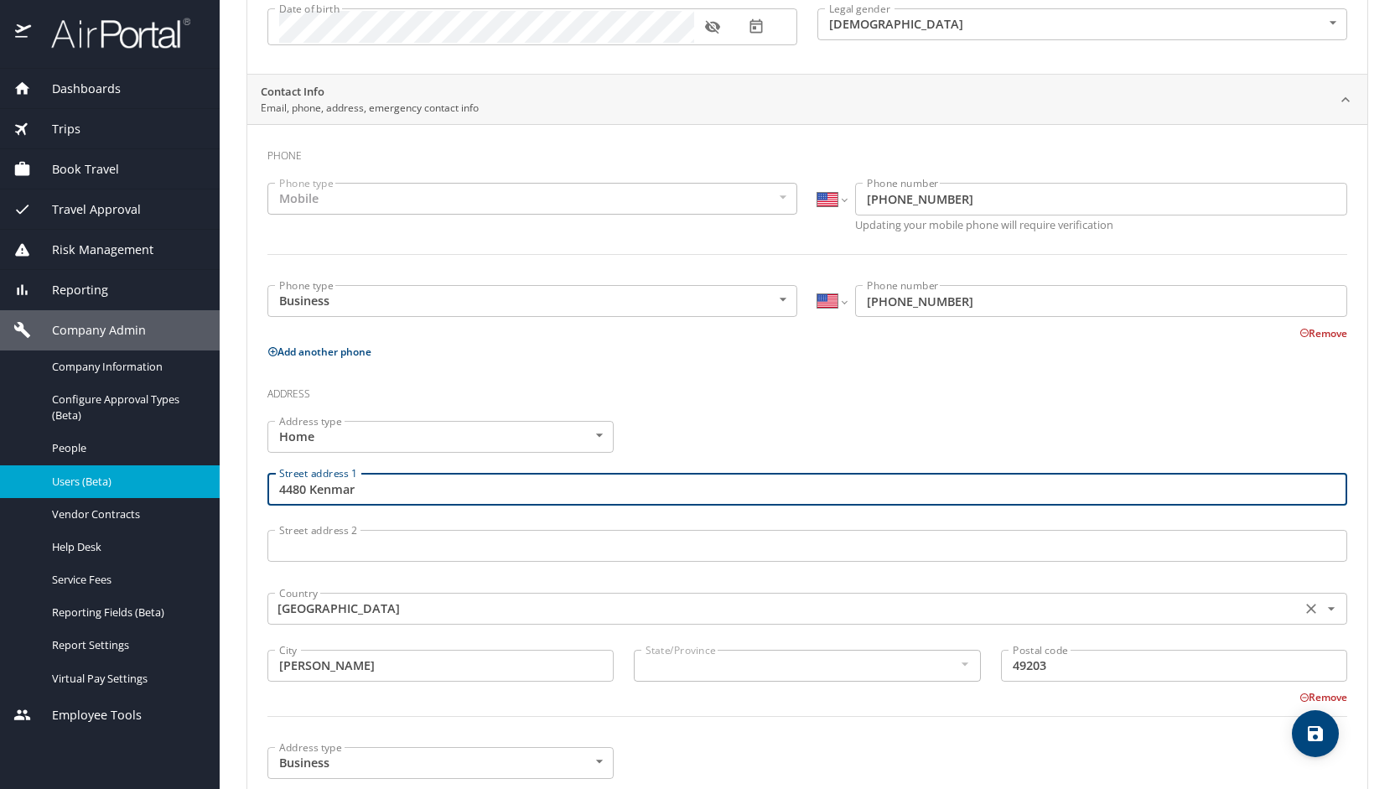
scroll to position [303, 0]
click at [350, 601] on input "Armenia" at bounding box center [782, 608] width 1020 height 22
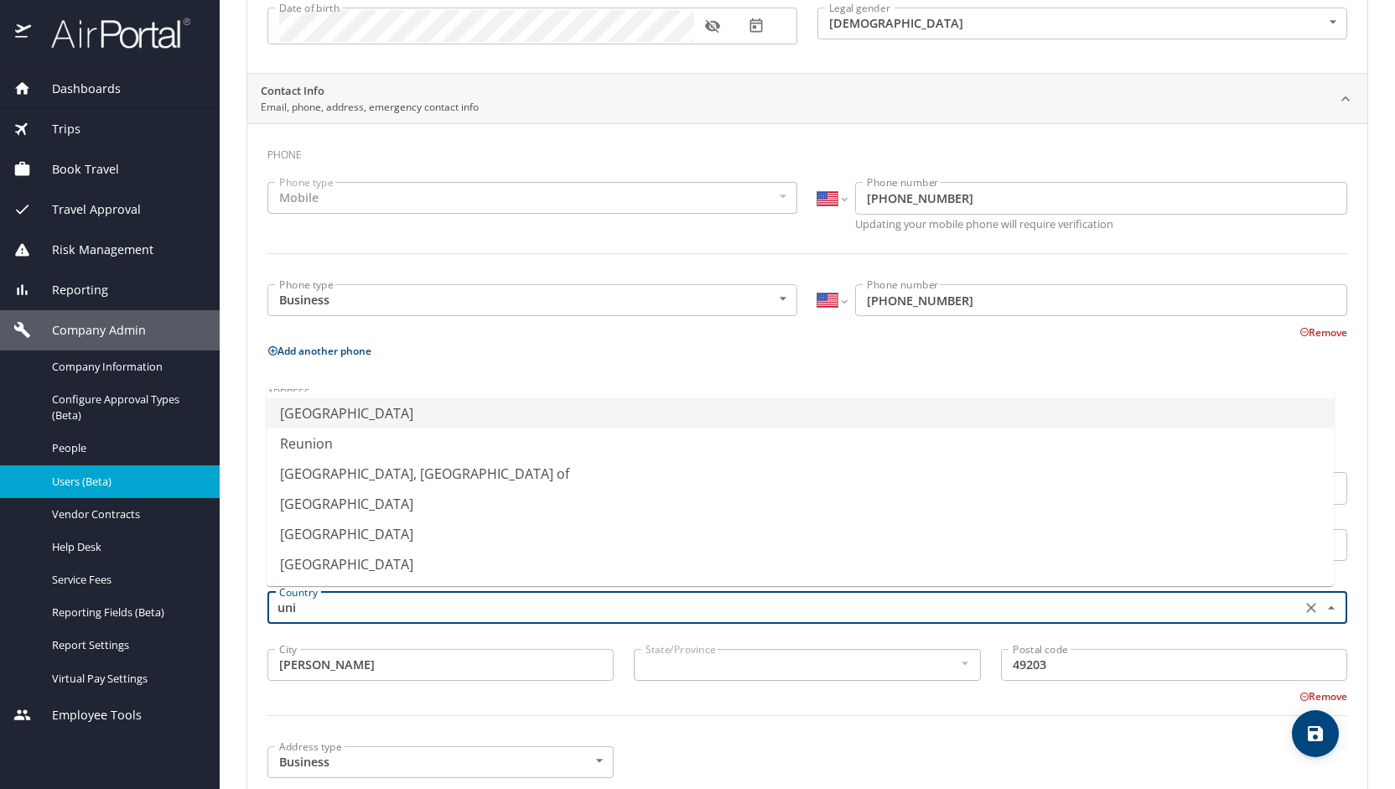
scroll to position [0, 0]
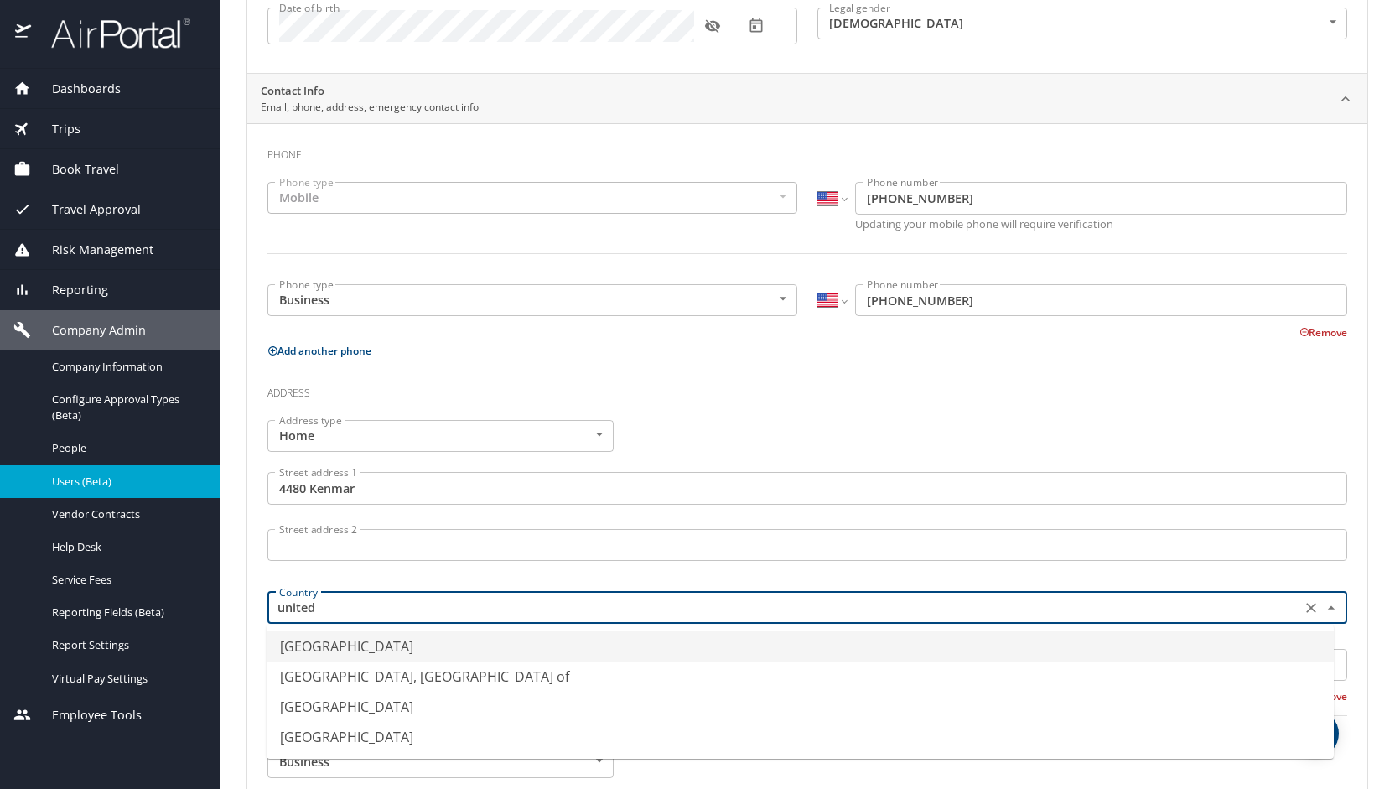
click at [374, 645] on li "United States of America" at bounding box center [800, 646] width 1067 height 30
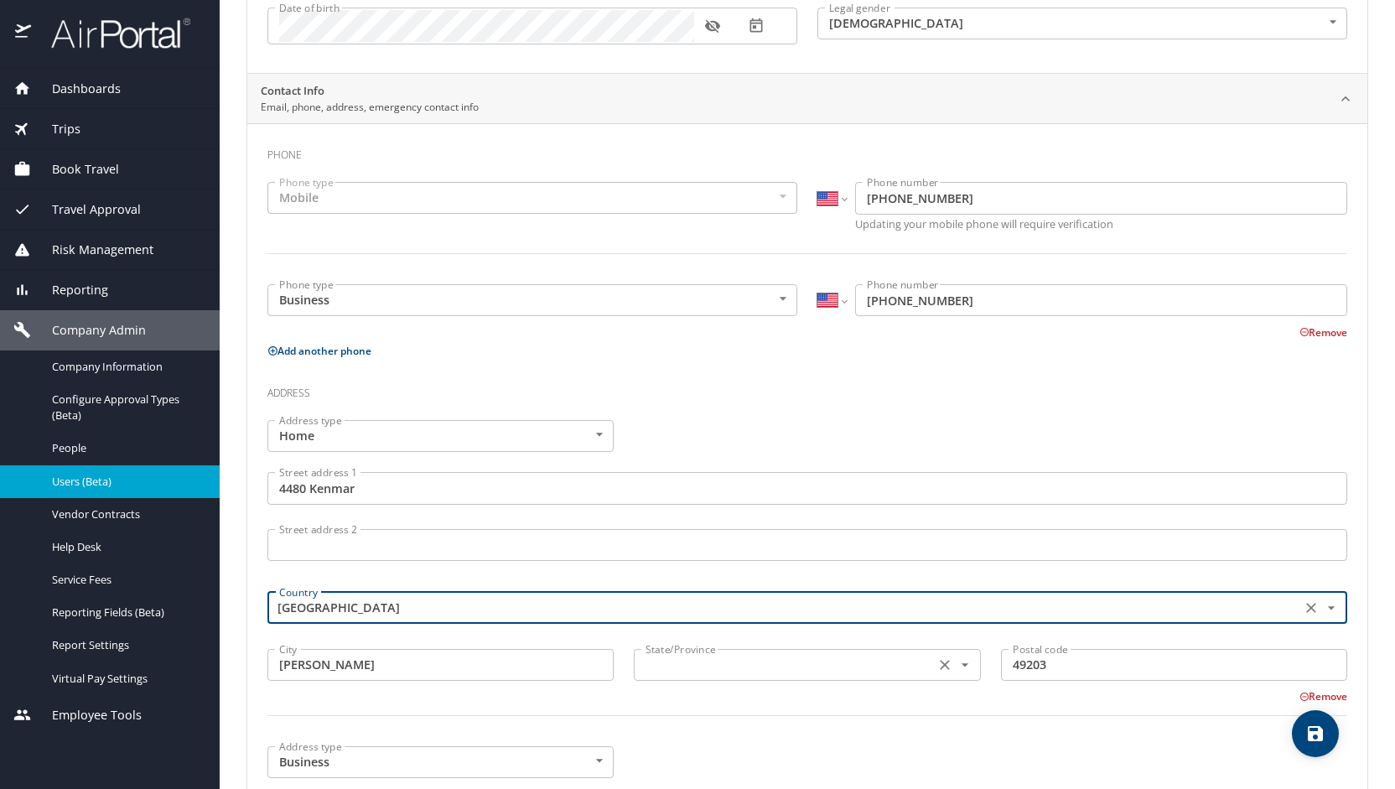
type input "United States of America"
click at [665, 654] on input "text" at bounding box center [782, 665] width 287 height 22
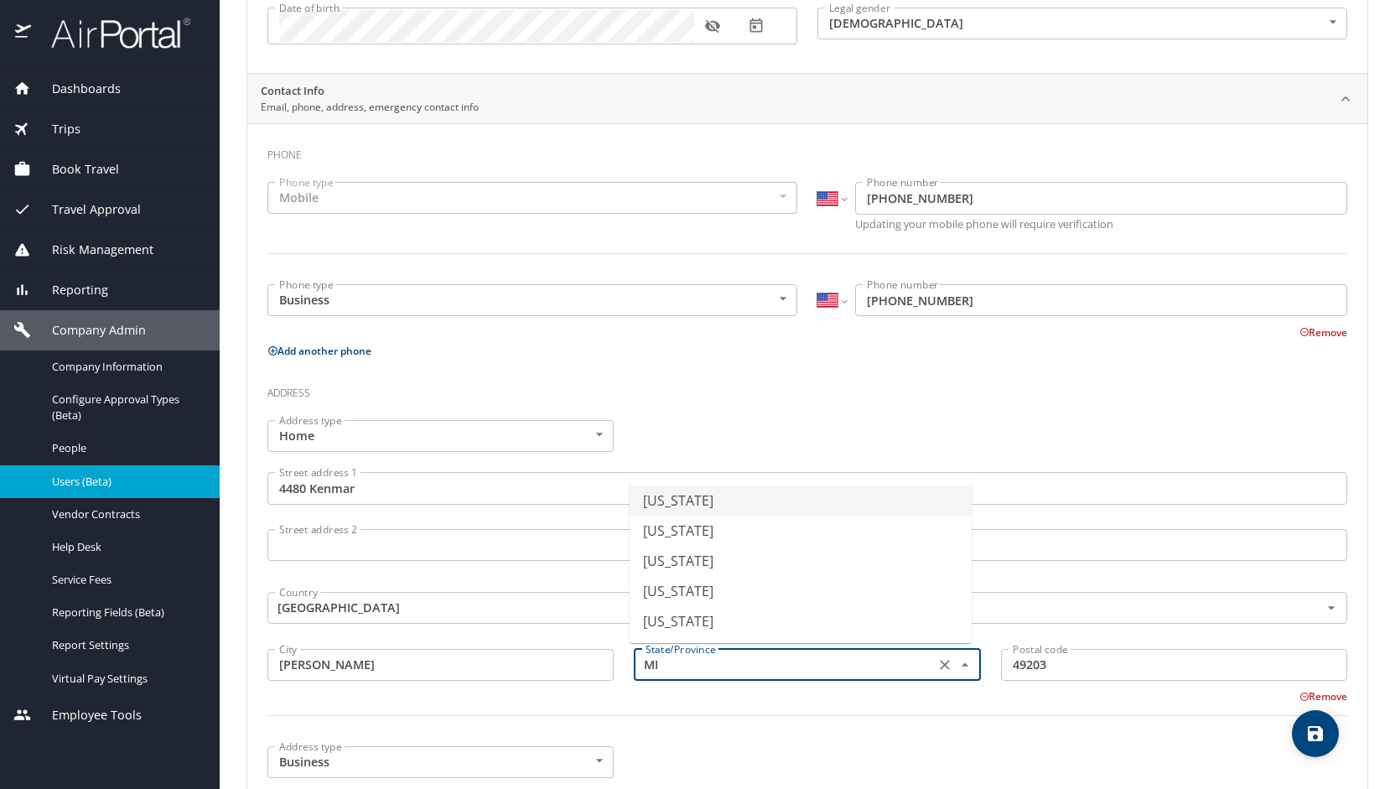
type input "Michigan"
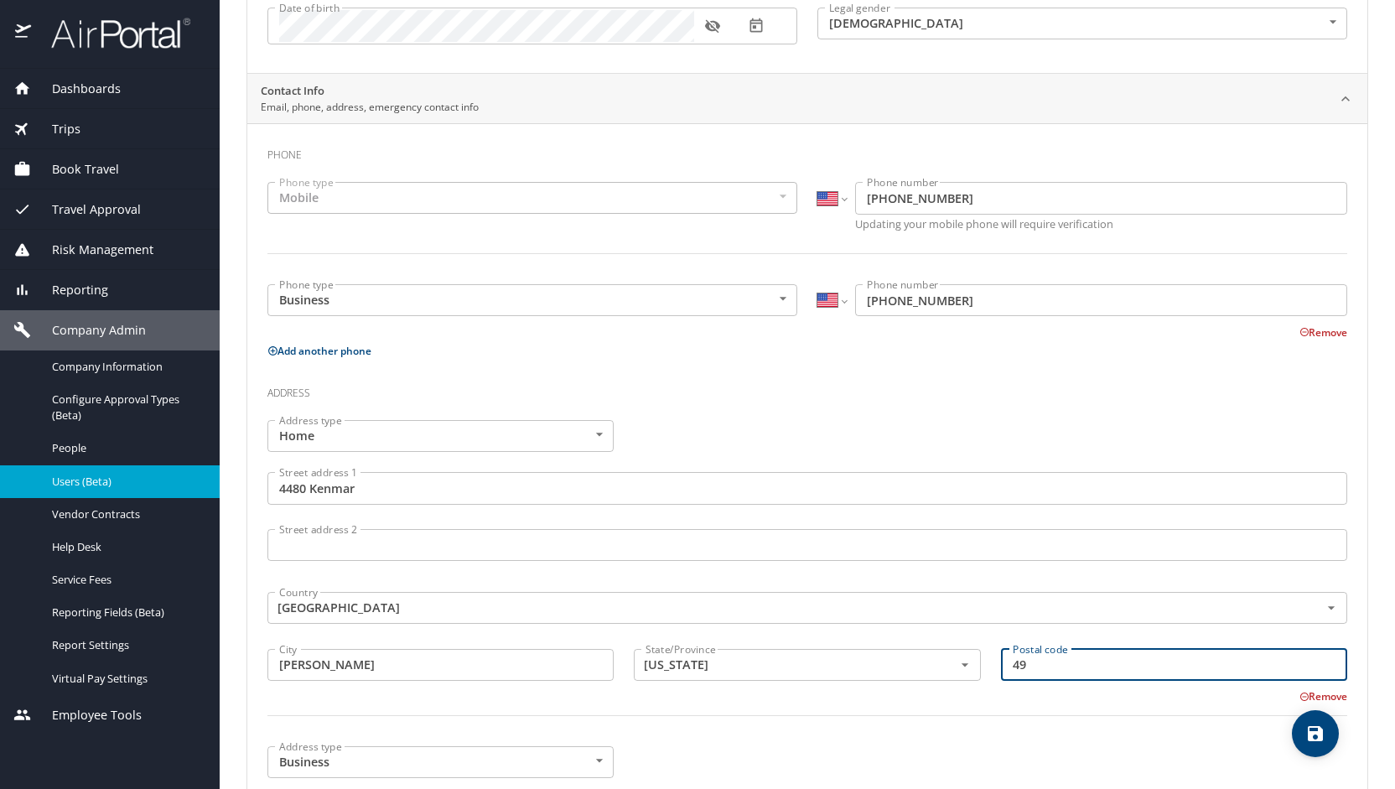
type input "49"
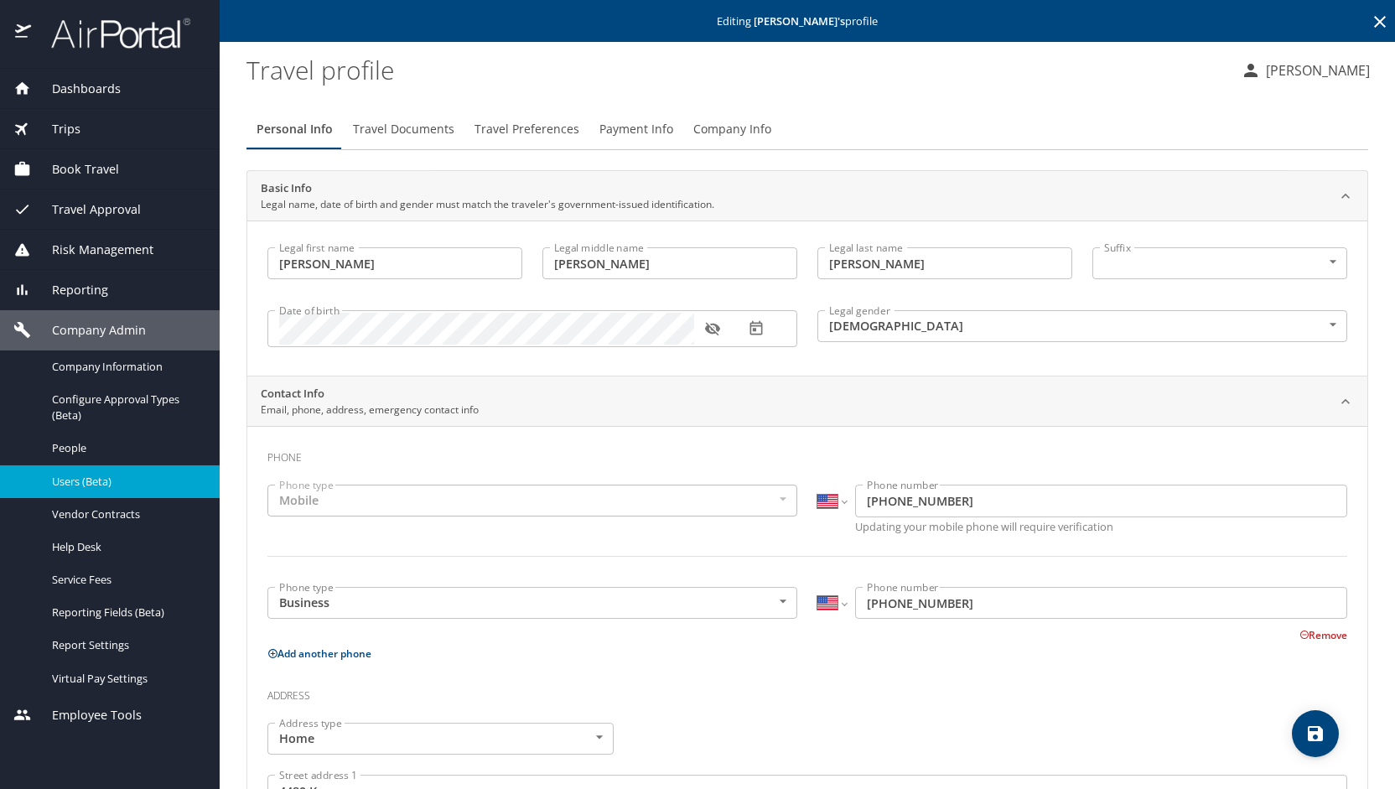
click at [1296, 75] on p "Jennifer Malloy" at bounding box center [1315, 70] width 109 height 20
click at [1249, 230] on li "Sign out" at bounding box center [1299, 230] width 171 height 30
